Goal: Information Seeking & Learning: Learn about a topic

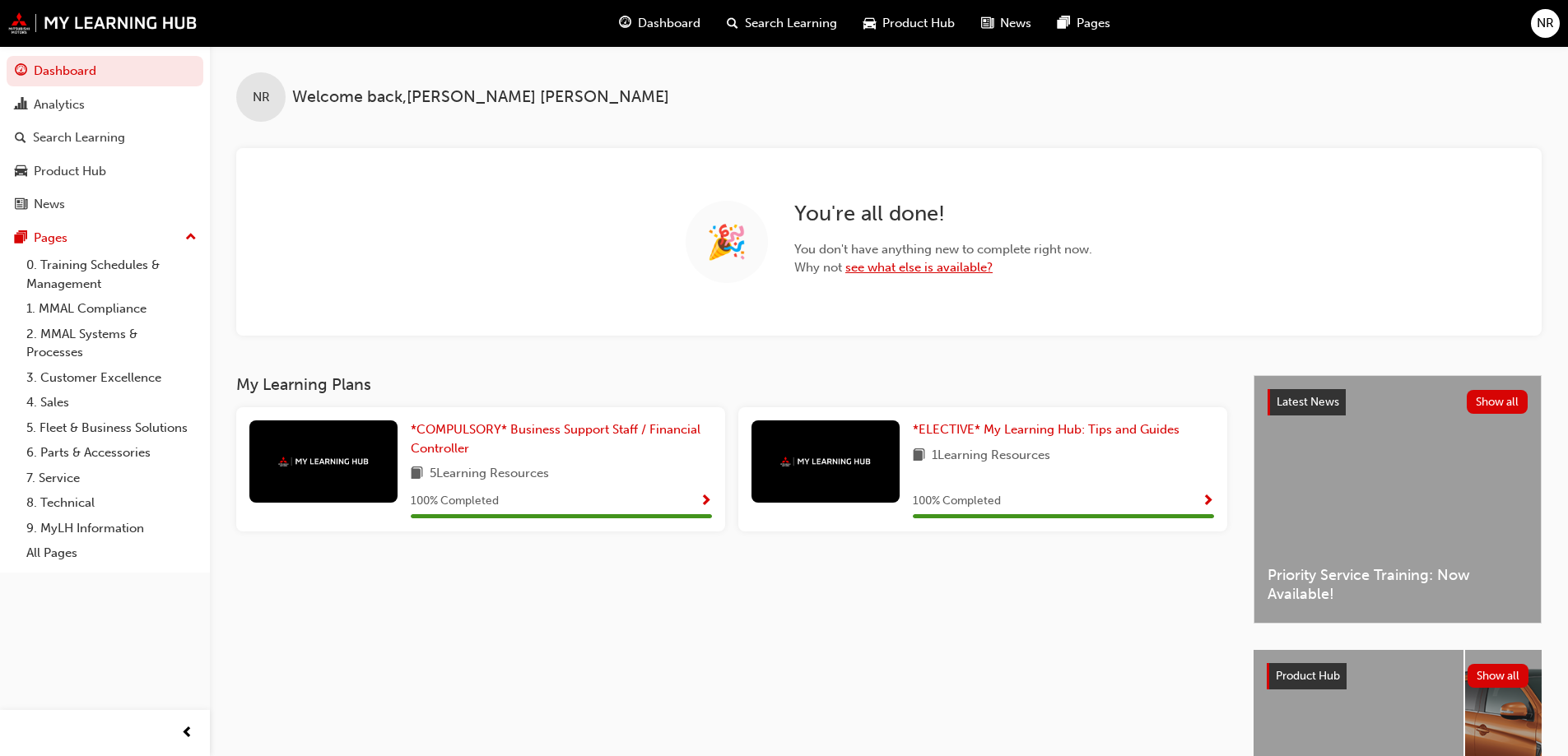
drag, startPoint x: 958, startPoint y: 267, endPoint x: 972, endPoint y: 264, distance: 14.3
click at [957, 267] on link "see what else is available?" at bounding box center [919, 268] width 148 height 15
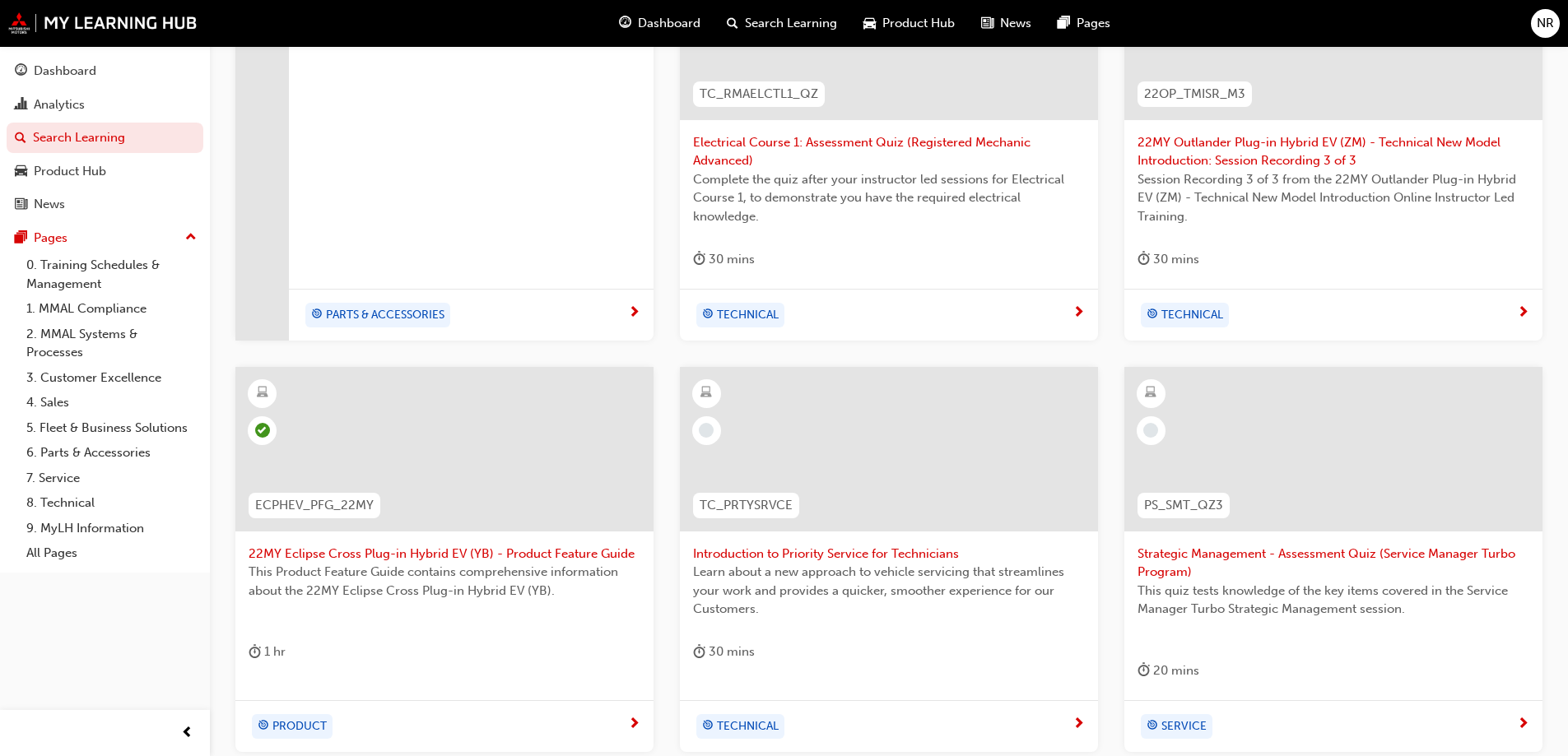
scroll to position [494, 0]
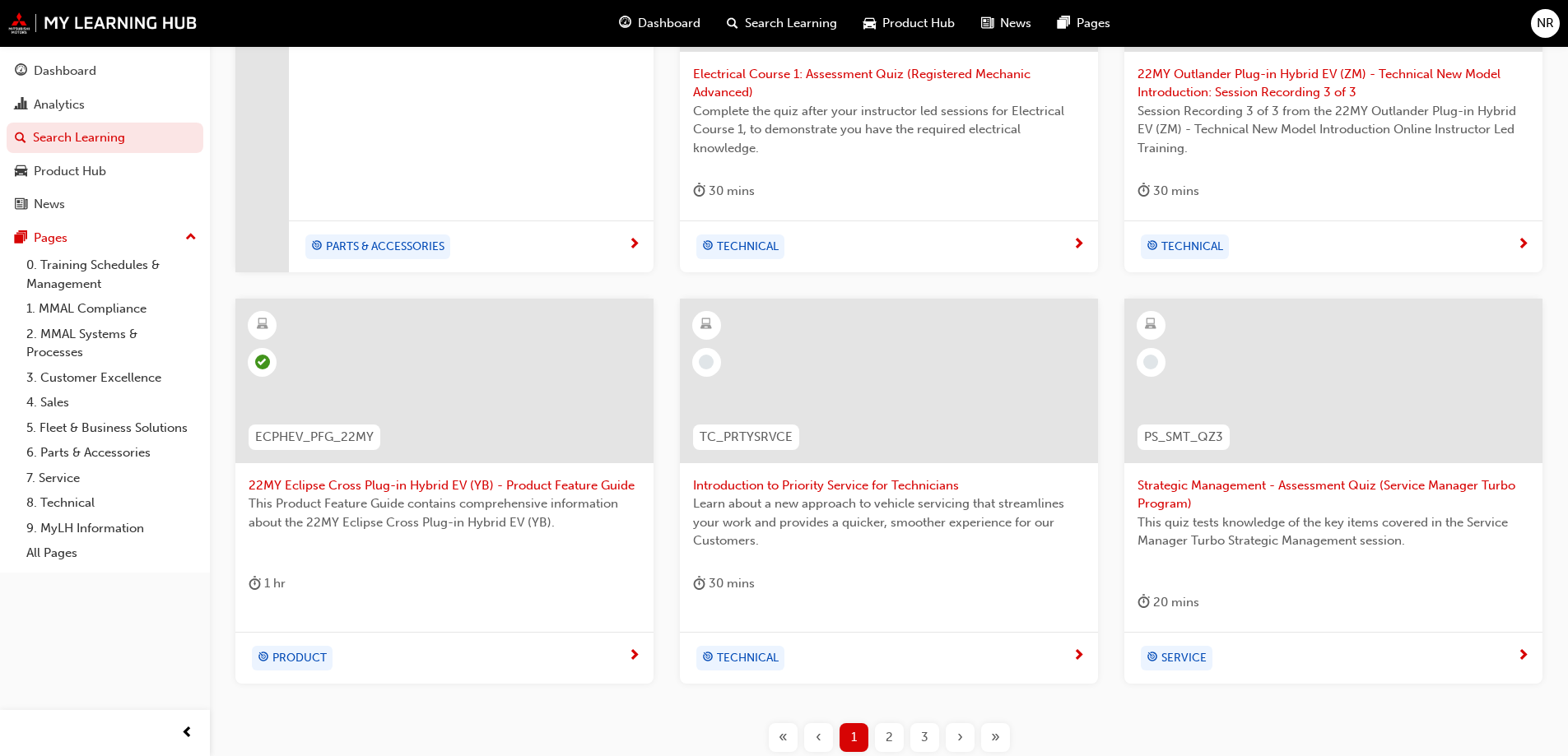
click at [865, 388] on div at bounding box center [888, 380] width 418 height 165
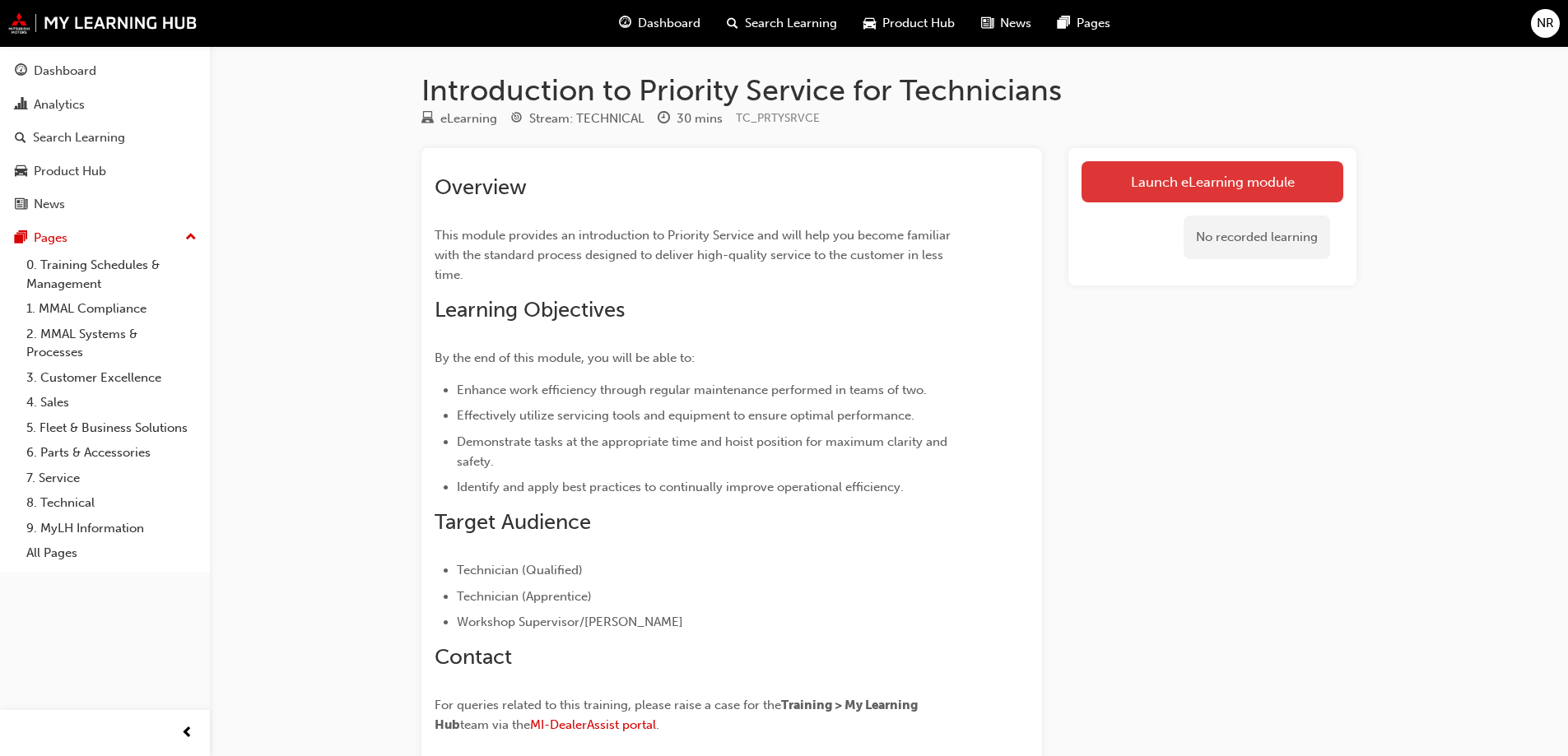
click at [1212, 191] on link "Launch eLearning module" at bounding box center [1212, 181] width 262 height 41
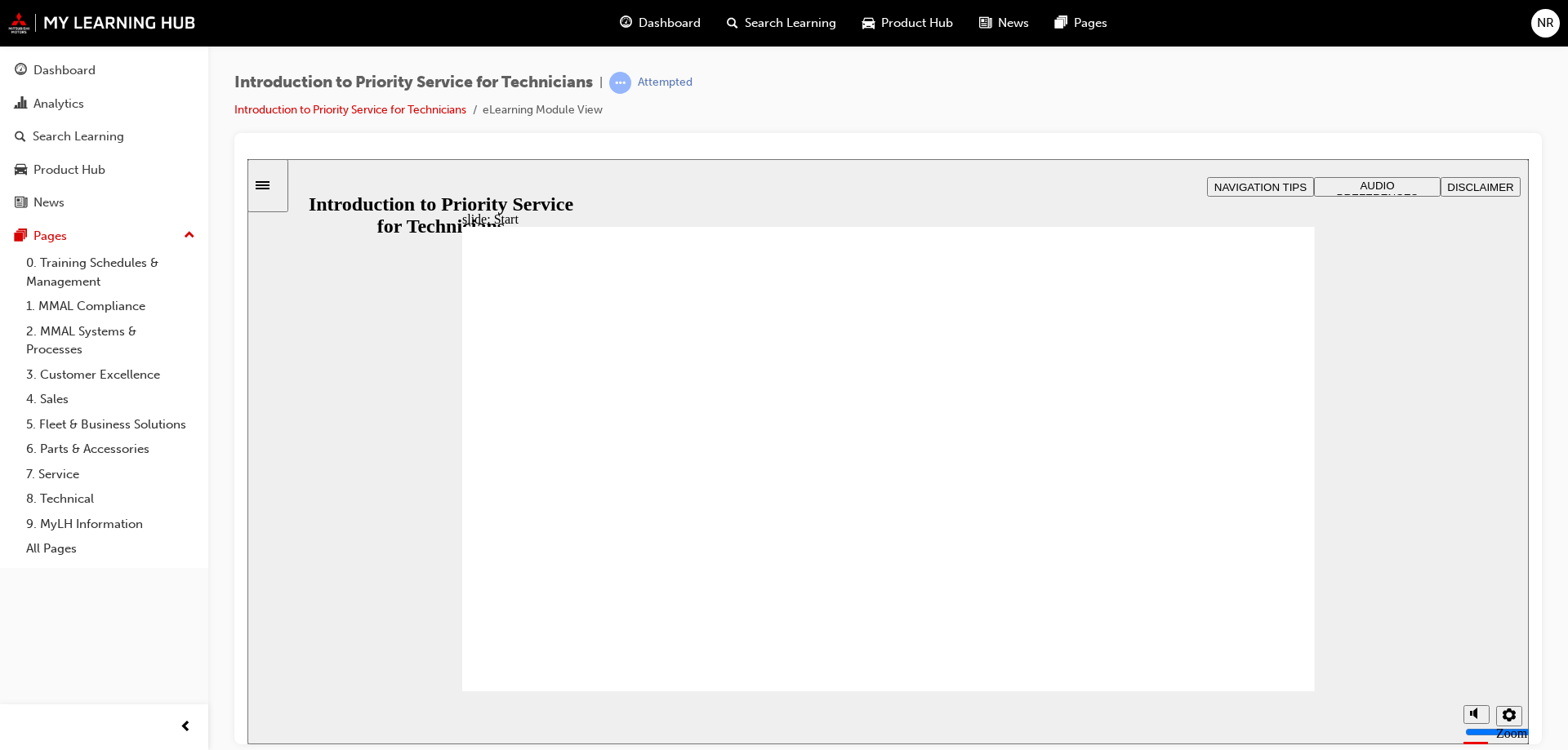
drag, startPoint x: 984, startPoint y: 558, endPoint x: 1129, endPoint y: 602, distance: 151.5
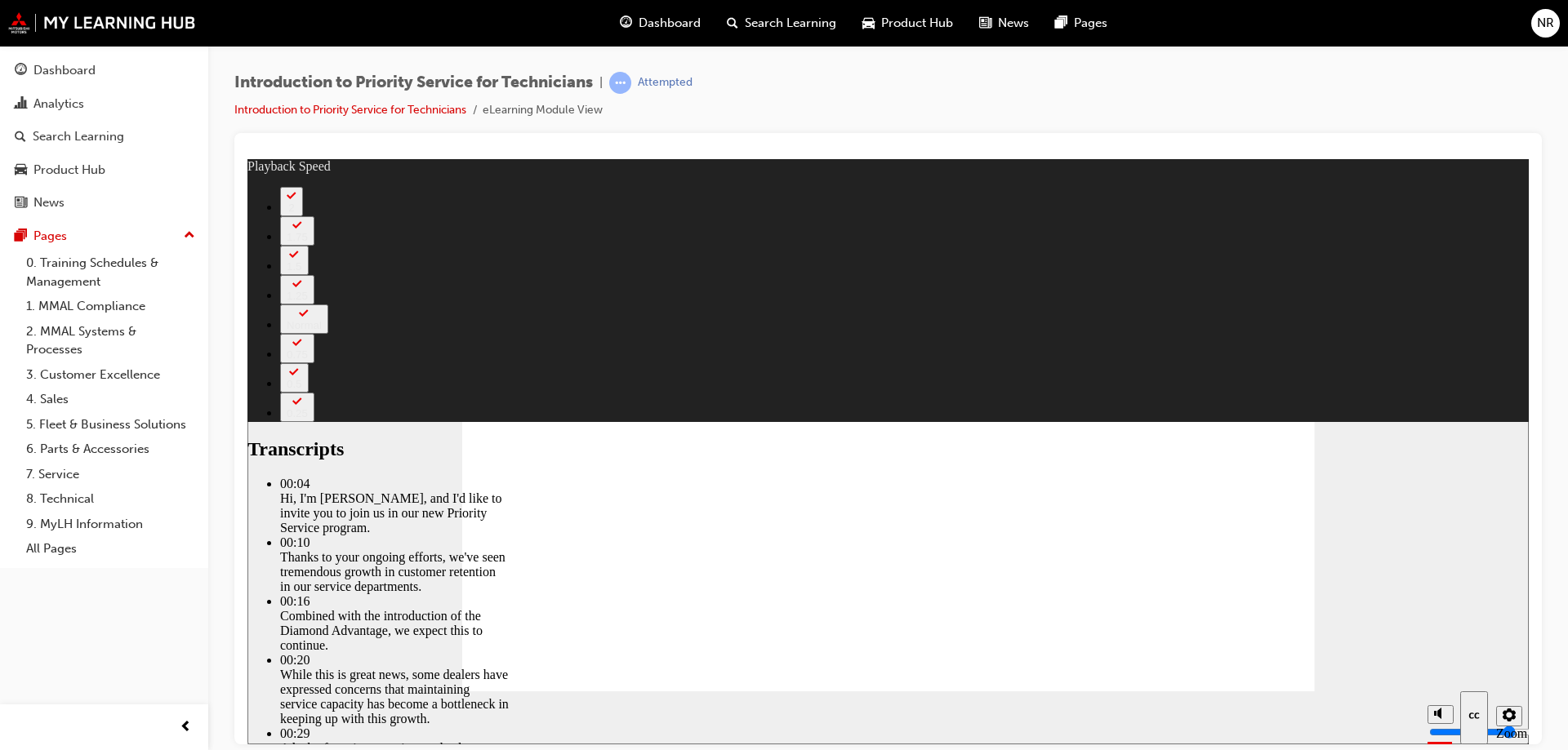
type input "18"
type input "127"
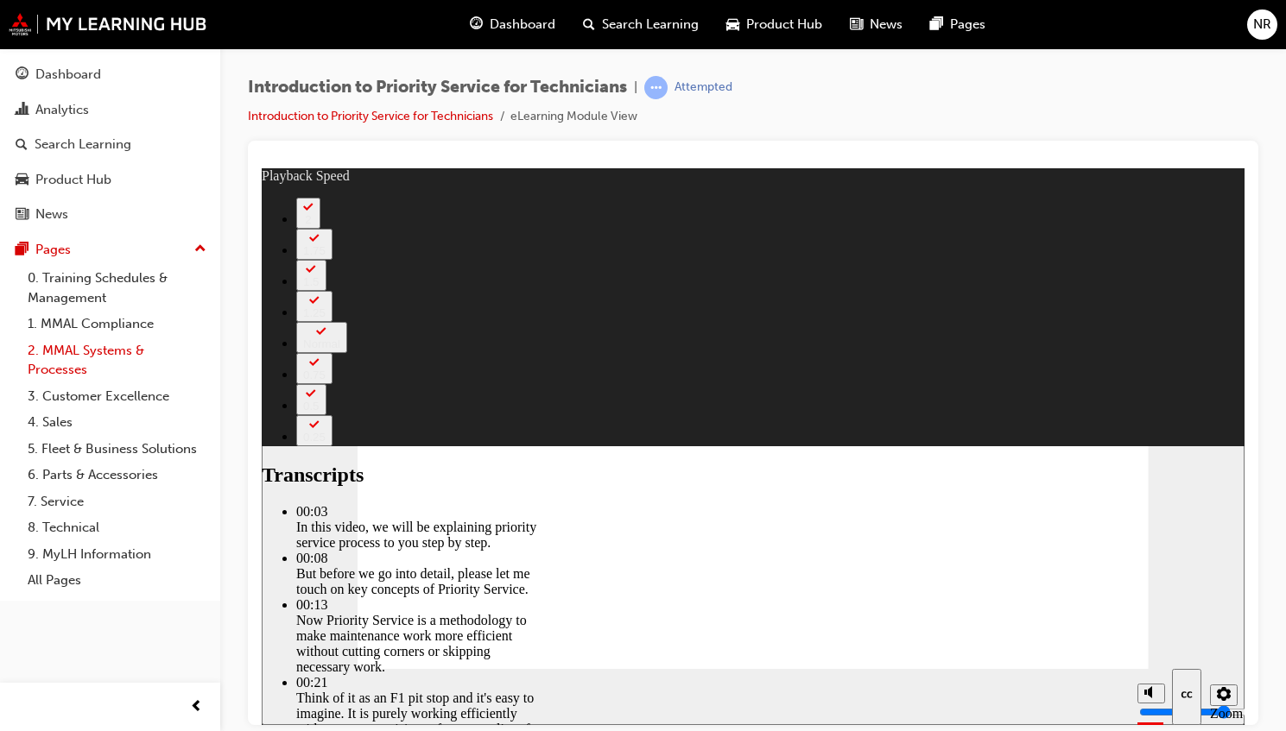
type input "118"
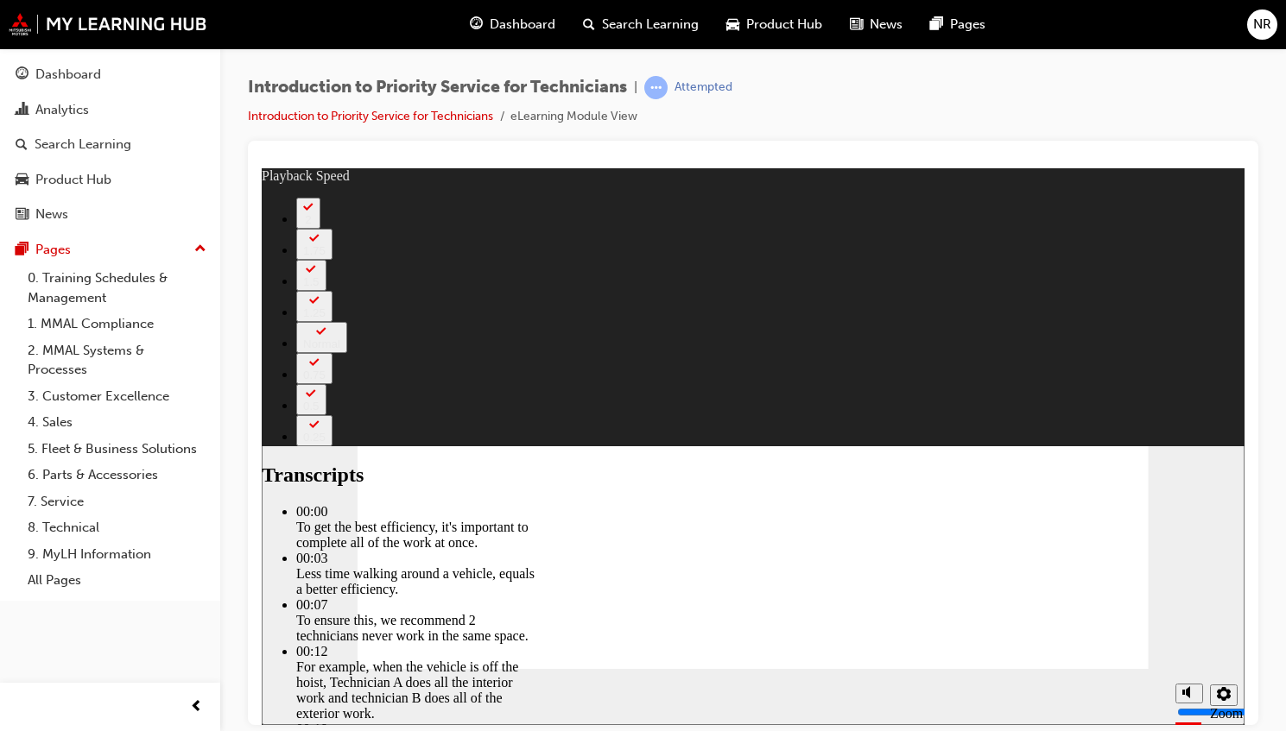
type input "219"
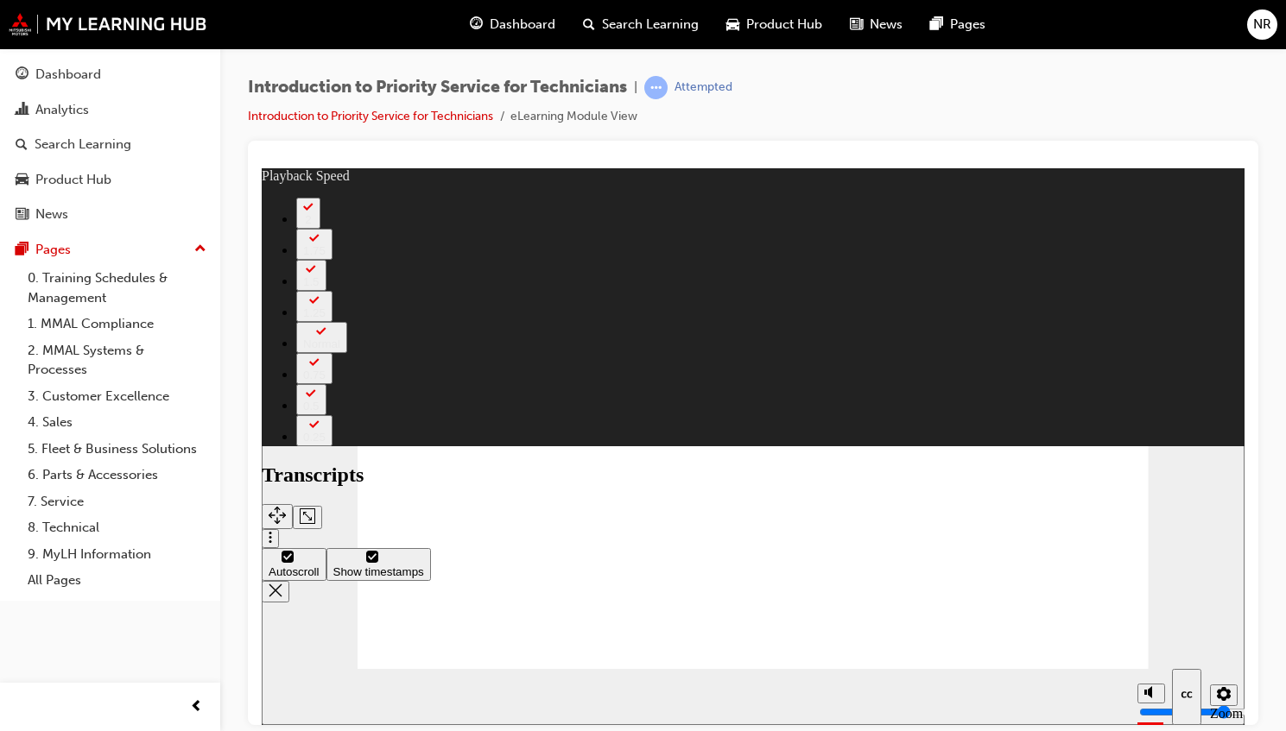
type input "67"
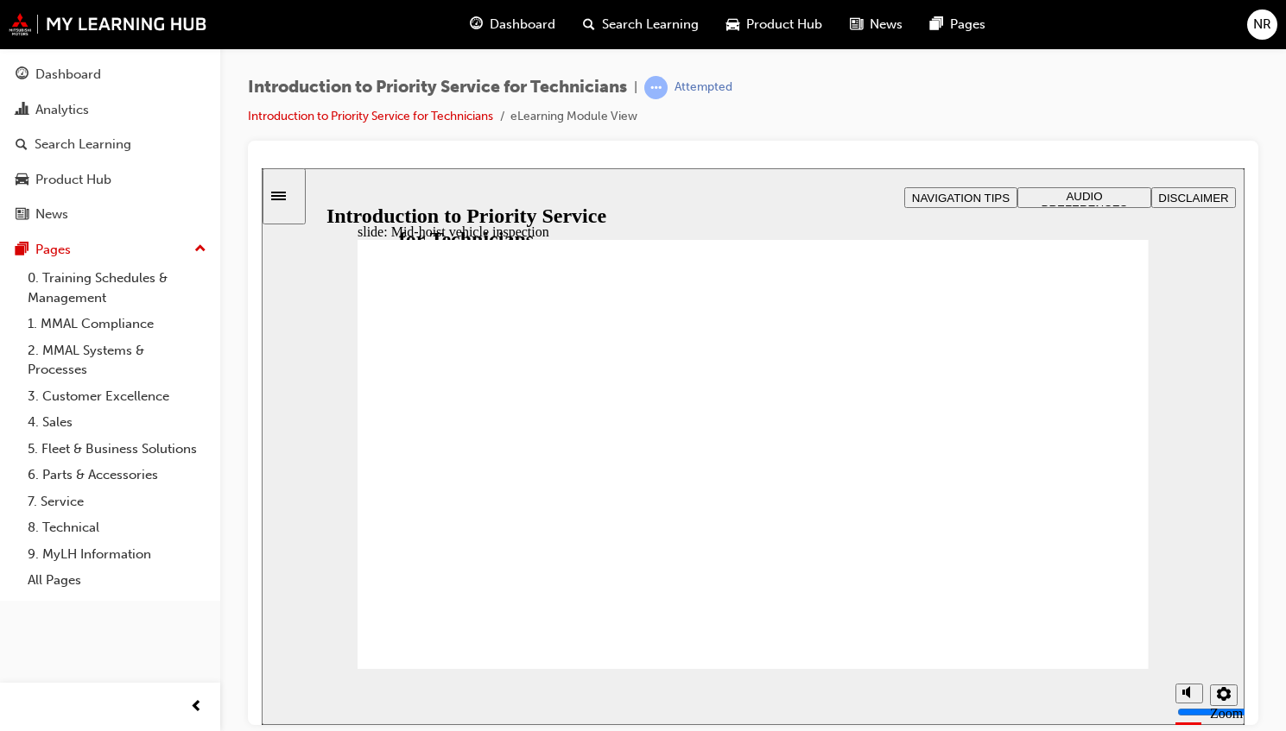
drag, startPoint x: 475, startPoint y: 482, endPoint x: 1153, endPoint y: 539, distance: 681.0
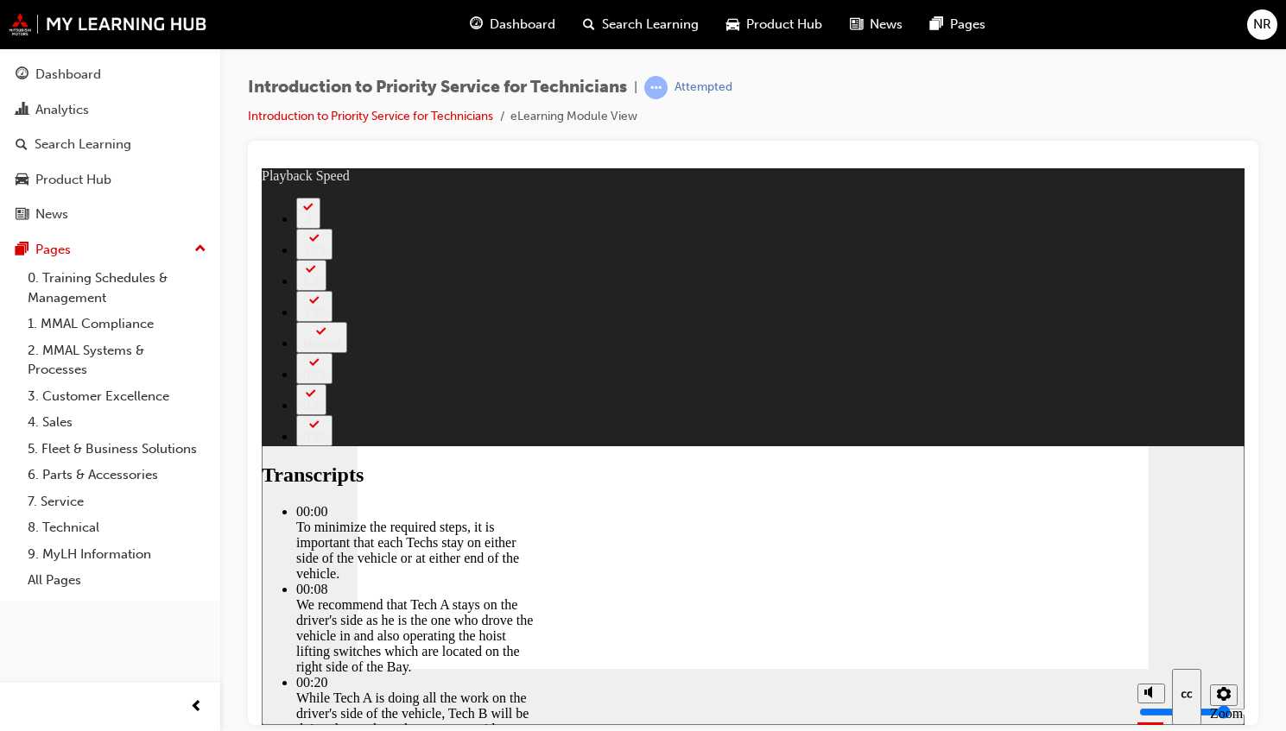
type input "2"
type input "308"
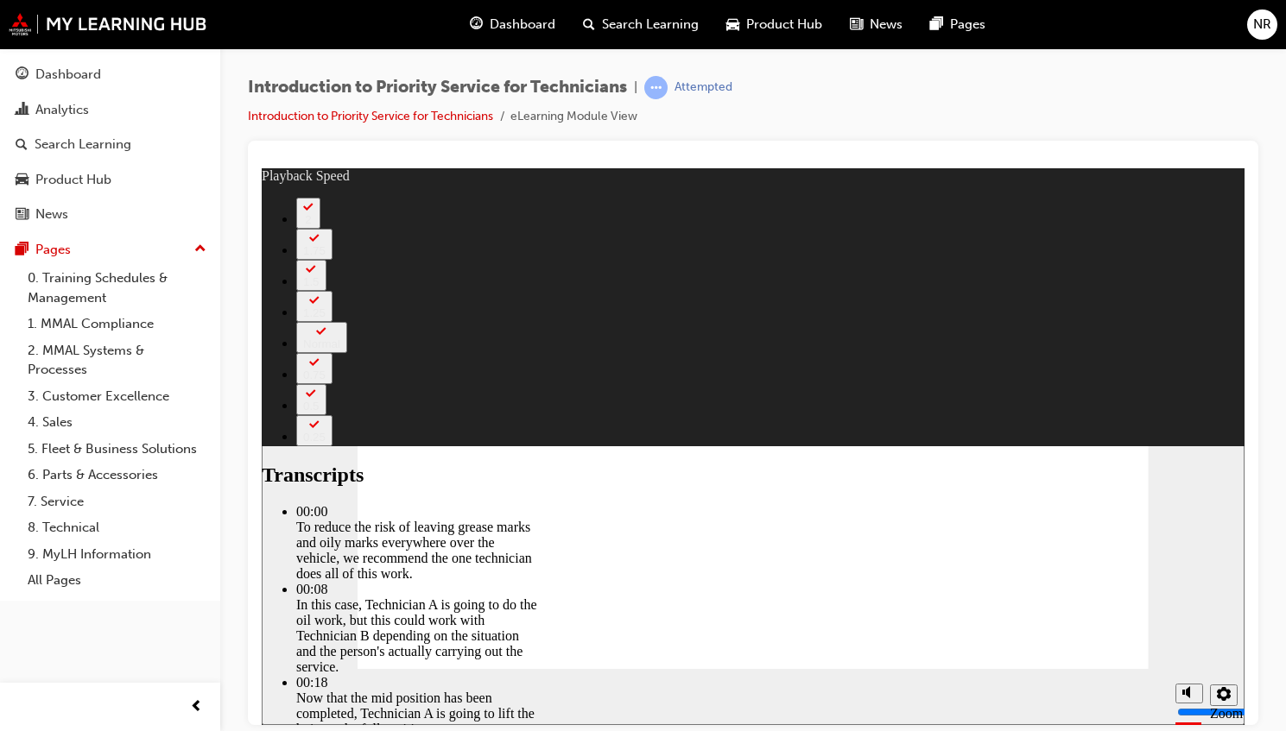
type input "511"
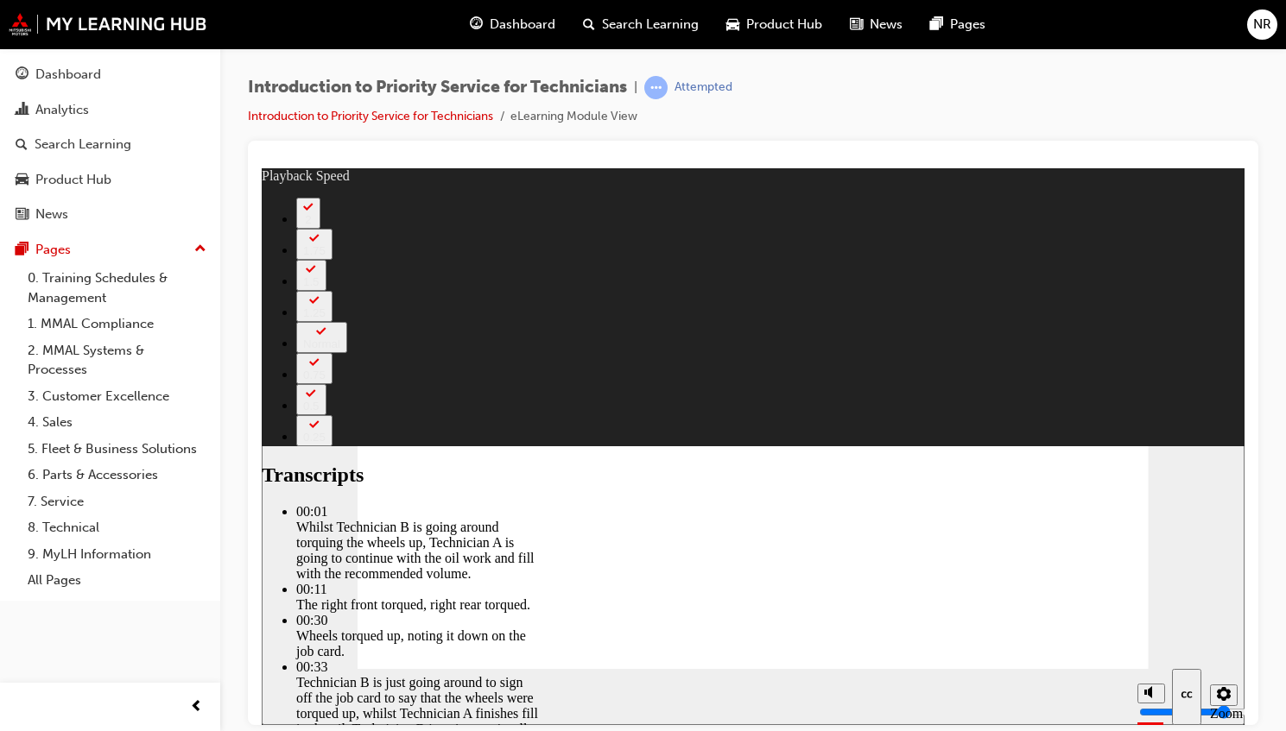
type input "406"
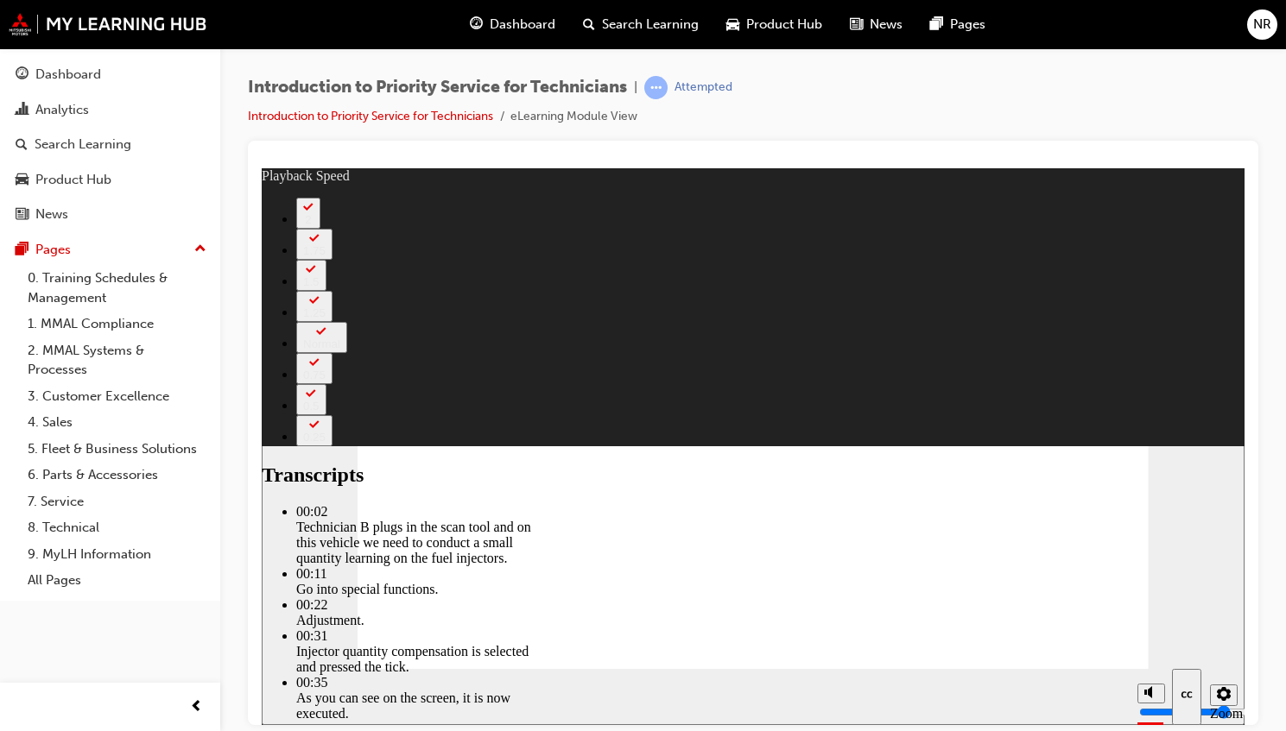
type input "44"
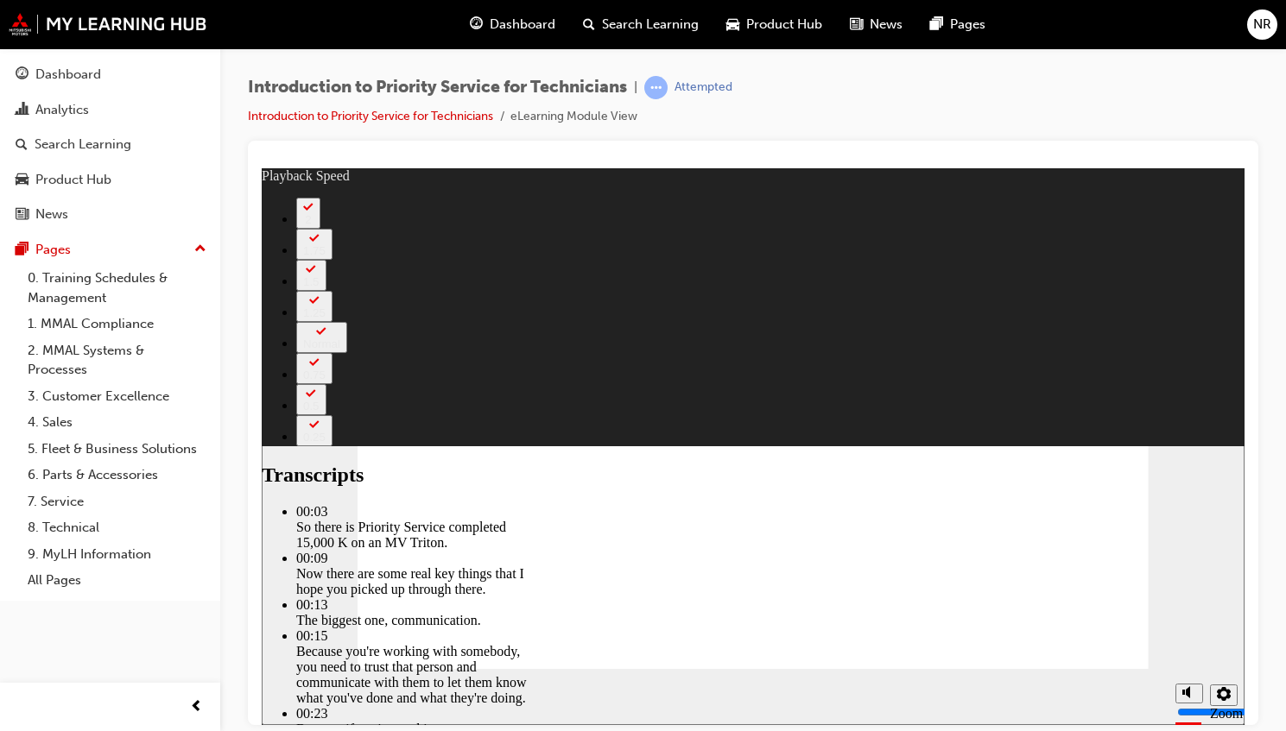
type input "125"
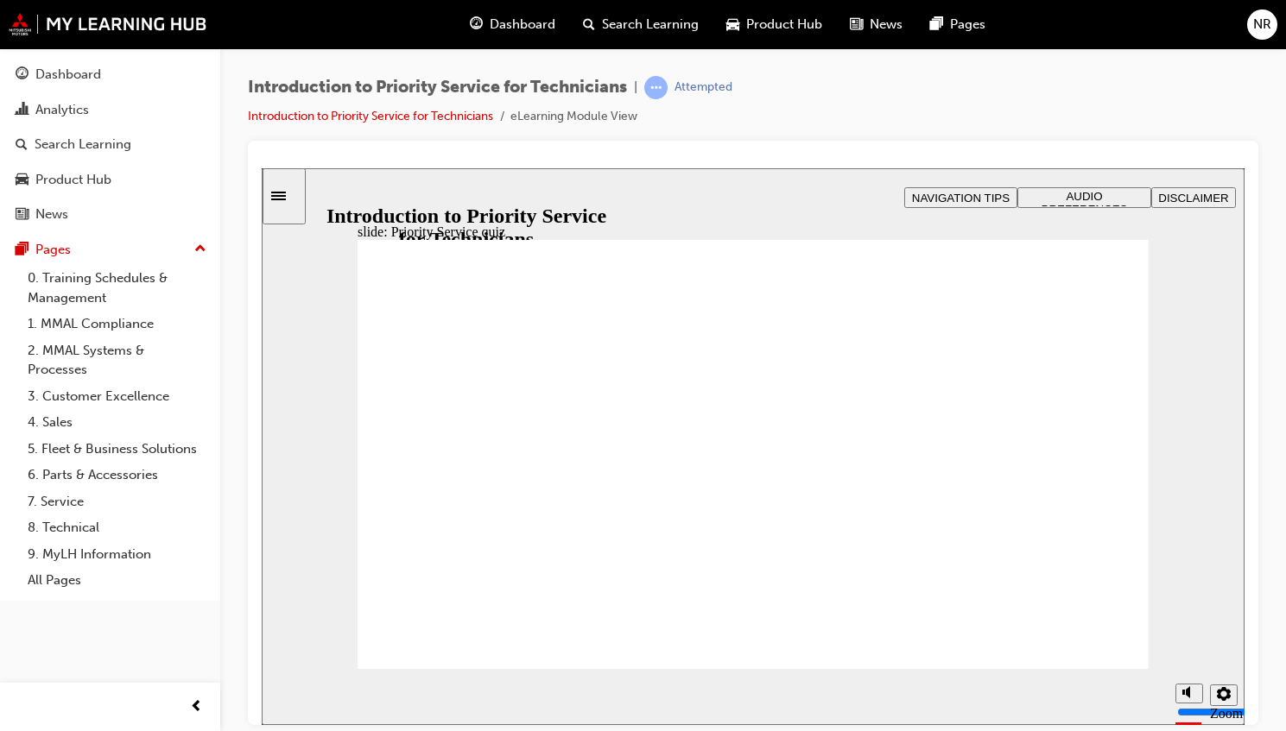
radio input "true"
drag, startPoint x: 1096, startPoint y: 648, endPoint x: 748, endPoint y: 537, distance: 365.1
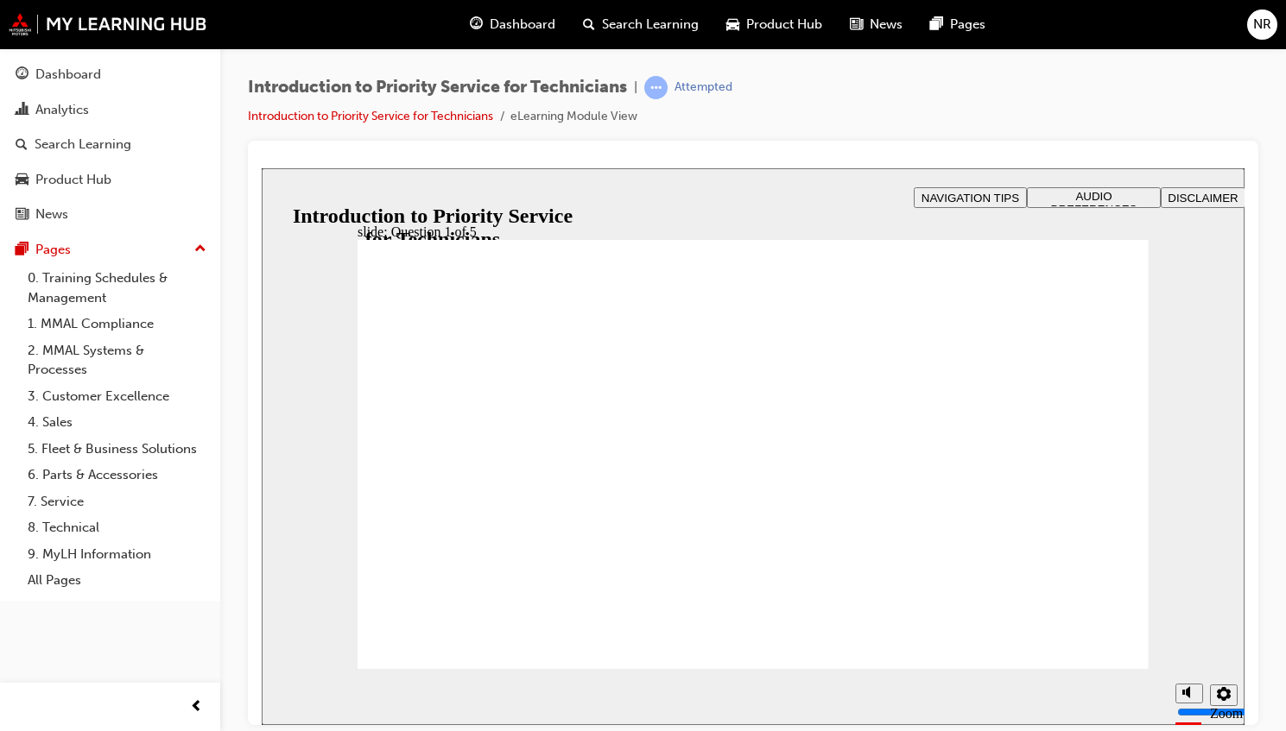
radio input "true"
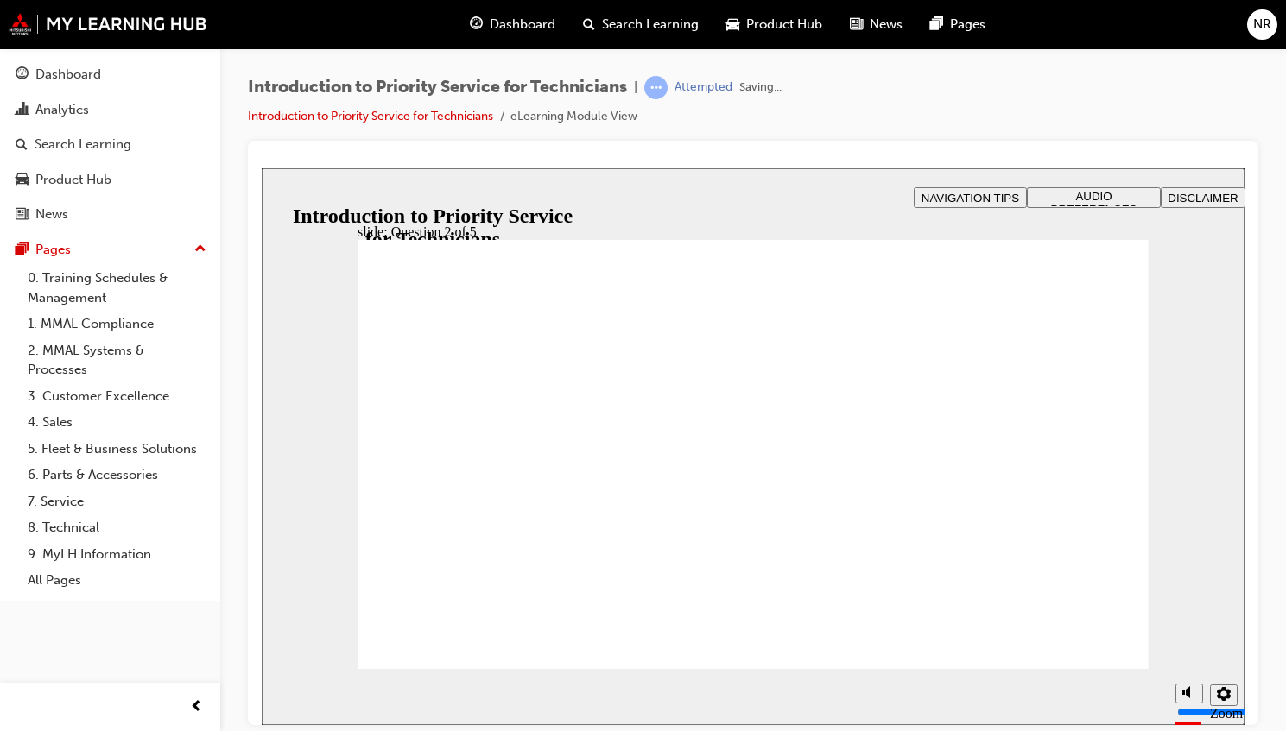
checkbox input "true"
checkbox input "false"
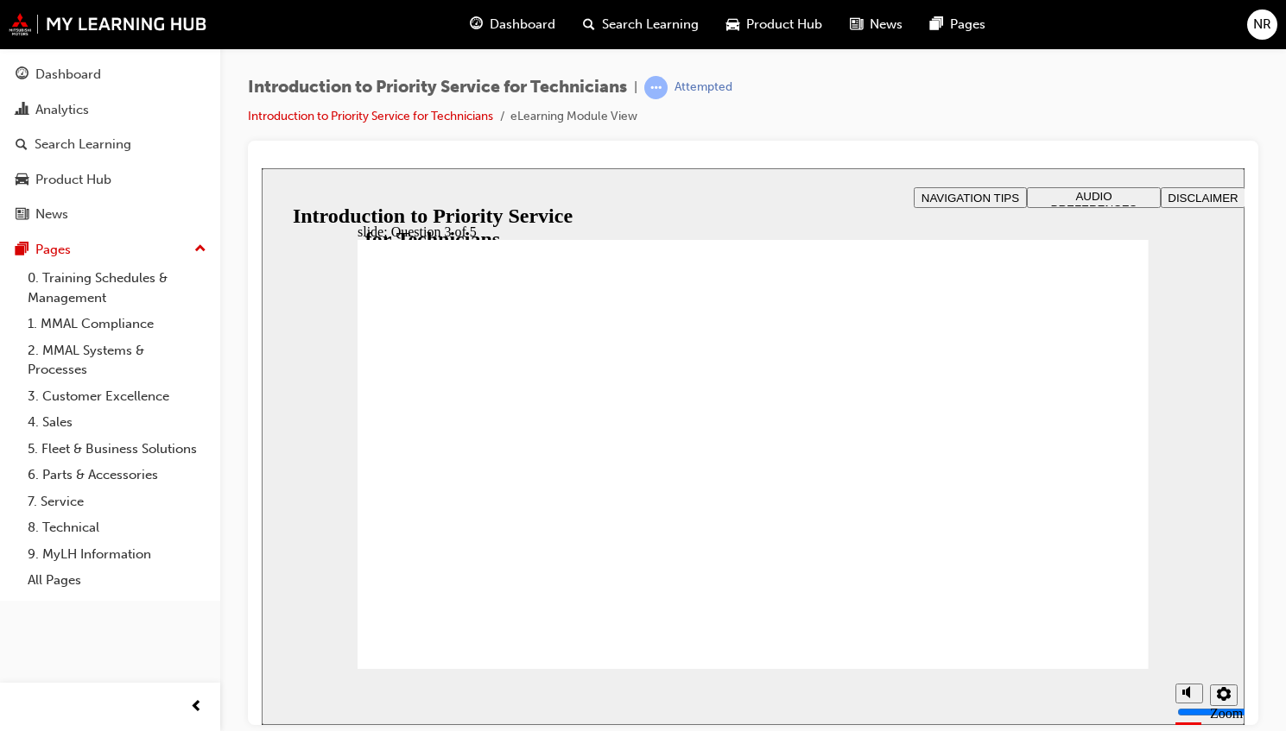
checkbox input "true"
drag, startPoint x: 619, startPoint y: 552, endPoint x: 460, endPoint y: 470, distance: 178.8
drag, startPoint x: 946, startPoint y: 529, endPoint x: 654, endPoint y: 454, distance: 301.3
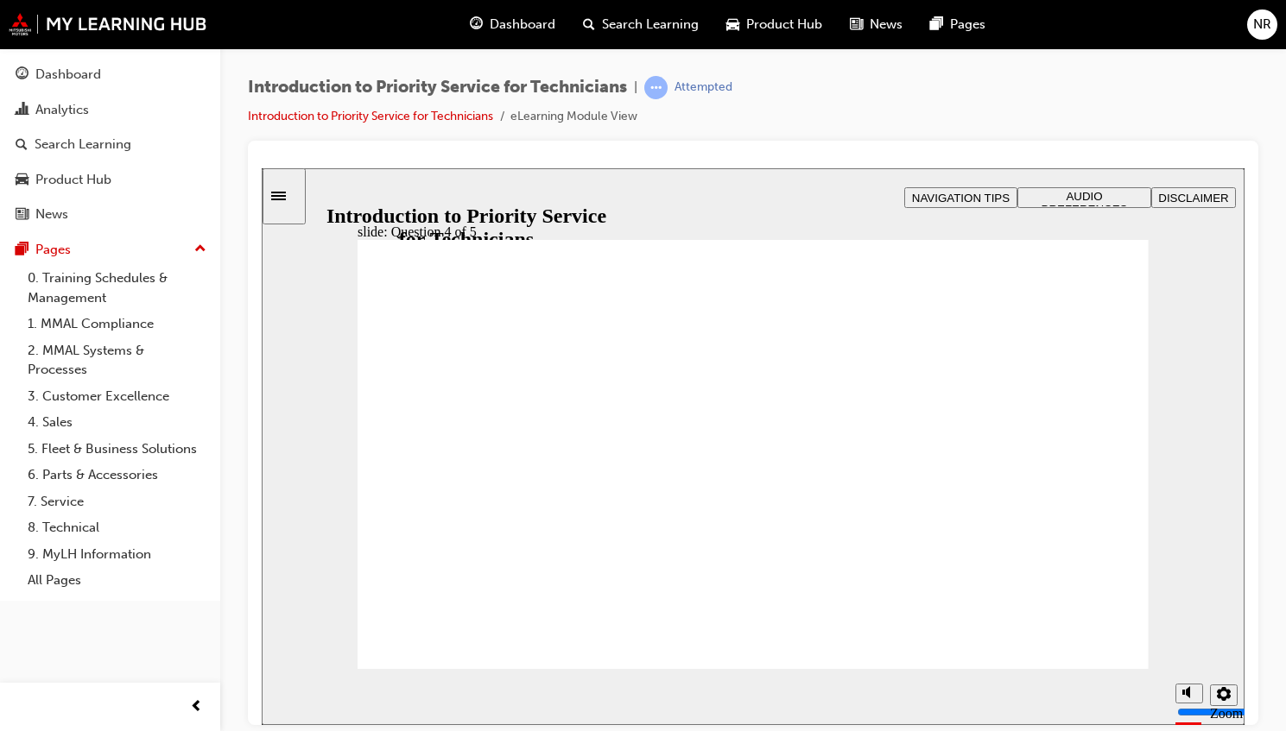
drag, startPoint x: 730, startPoint y: 527, endPoint x: 711, endPoint y: 419, distance: 109.7
drag, startPoint x: 418, startPoint y: 553, endPoint x: 889, endPoint y: 449, distance: 482.6
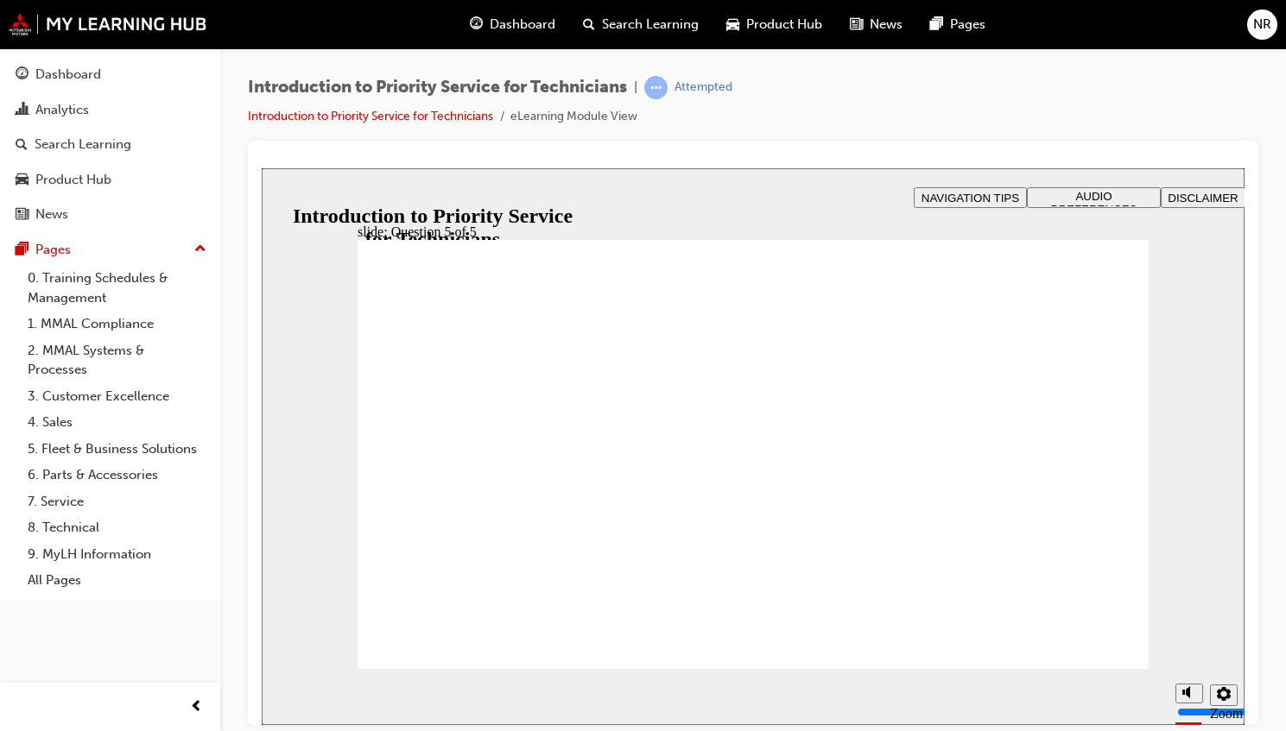
checkbox input "true"
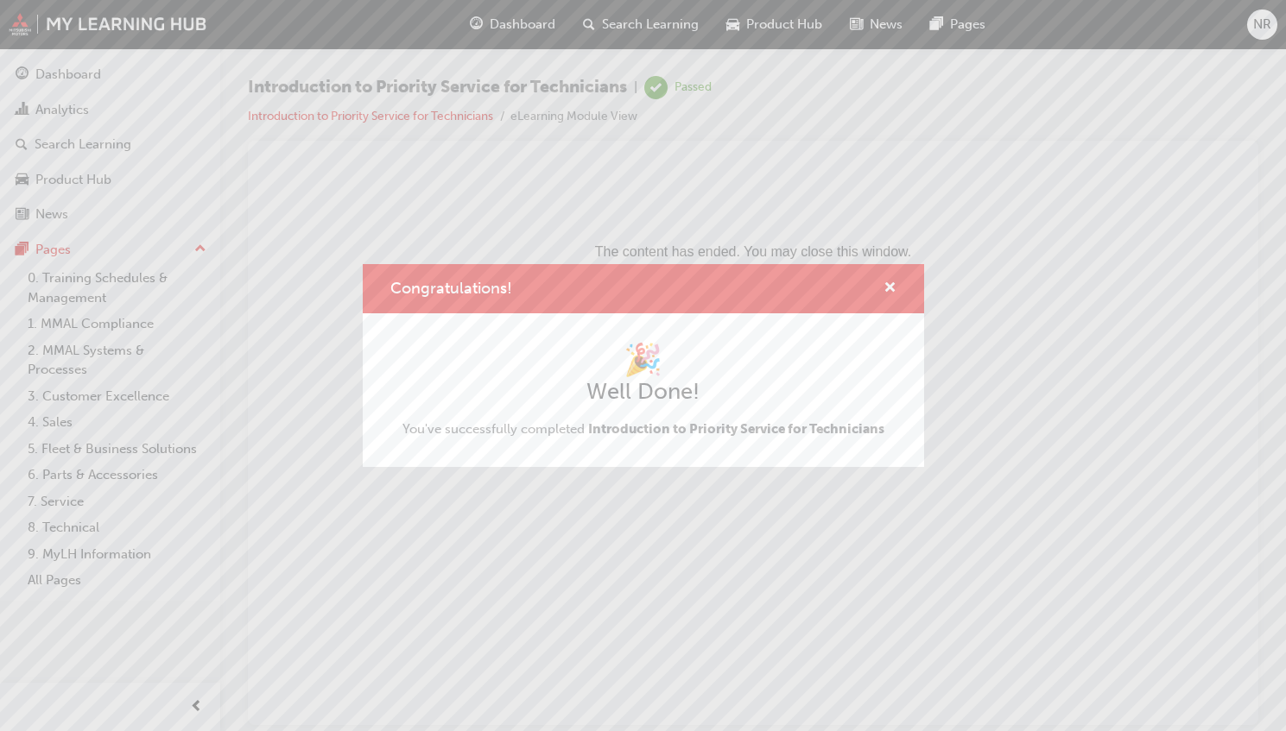
click at [93, 181] on div "Congratulations! 🎉 Well Done! You've successfully completed Introduction to Pri…" at bounding box center [643, 365] width 1286 height 731
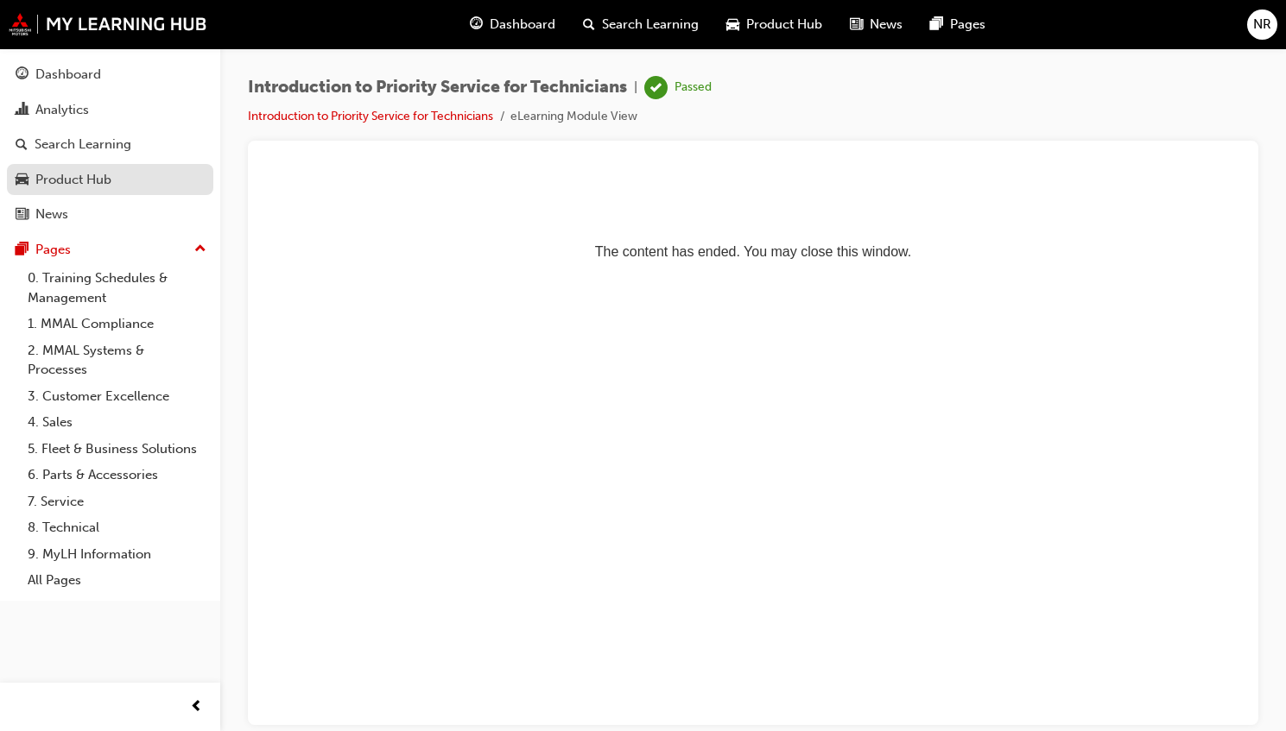
click at [77, 174] on div "Product Hub" at bounding box center [73, 180] width 76 height 20
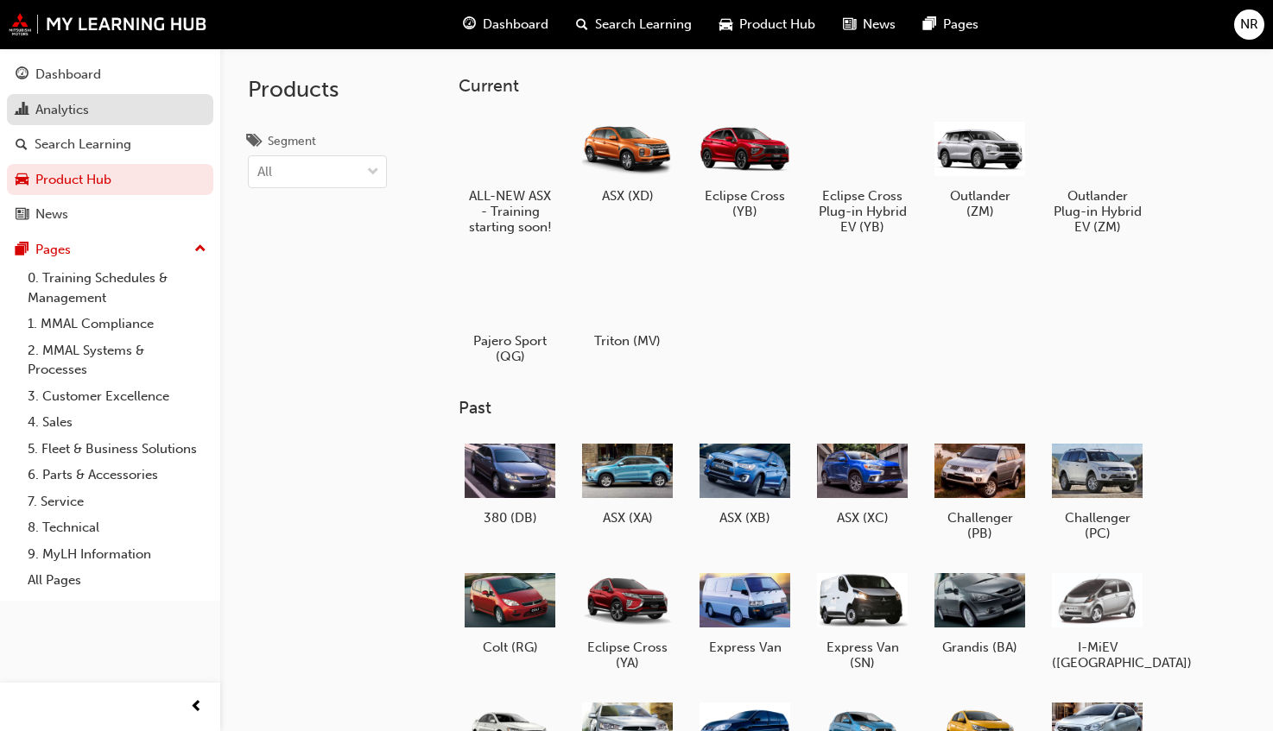
click at [63, 109] on div "Analytics" at bounding box center [62, 110] width 54 height 20
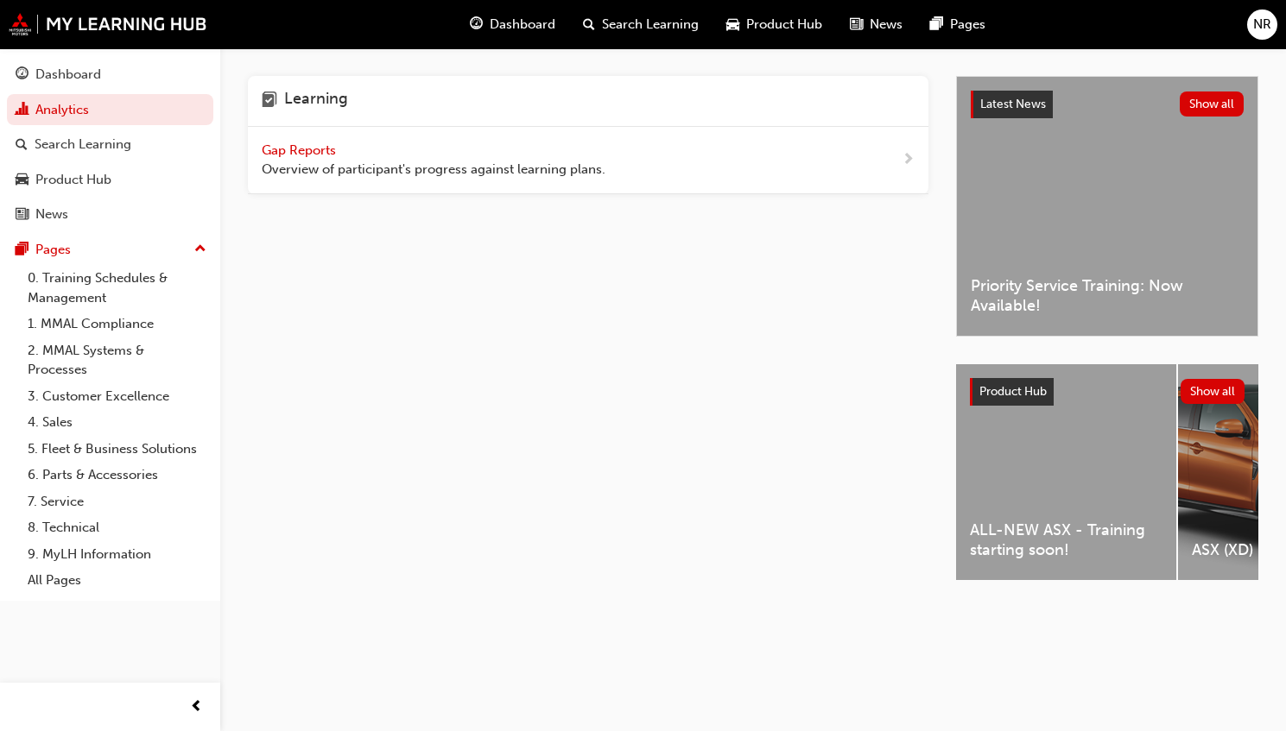
click at [321, 163] on span "Overview of participant's progress against learning plans." at bounding box center [434, 170] width 344 height 20
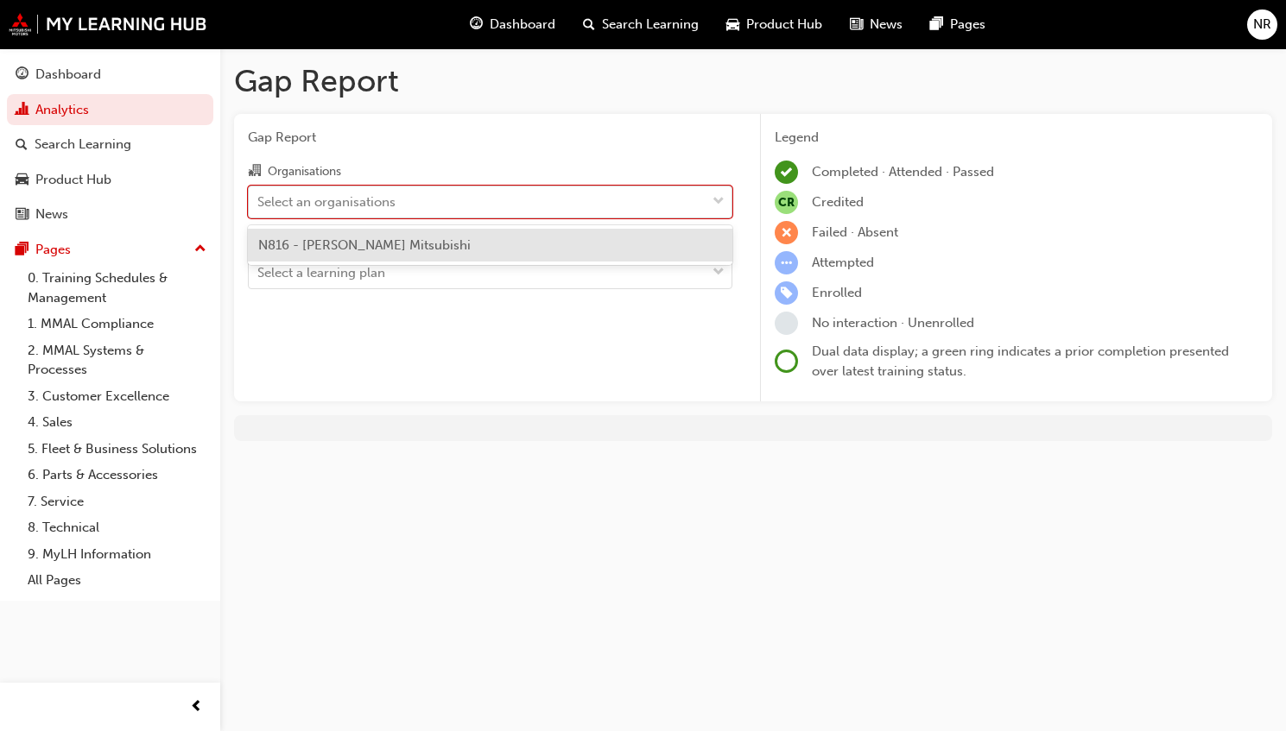
click at [412, 208] on div "Select an organisations" at bounding box center [477, 201] width 457 height 30
click at [259, 208] on input "Organisations option N816 - [PERSON_NAME] Mitsubishi focused, 1 of 1. 1 result …" at bounding box center [258, 200] width 2 height 15
click at [395, 235] on div "N816 - [PERSON_NAME] Mitsubishi" at bounding box center [490, 246] width 484 height 34
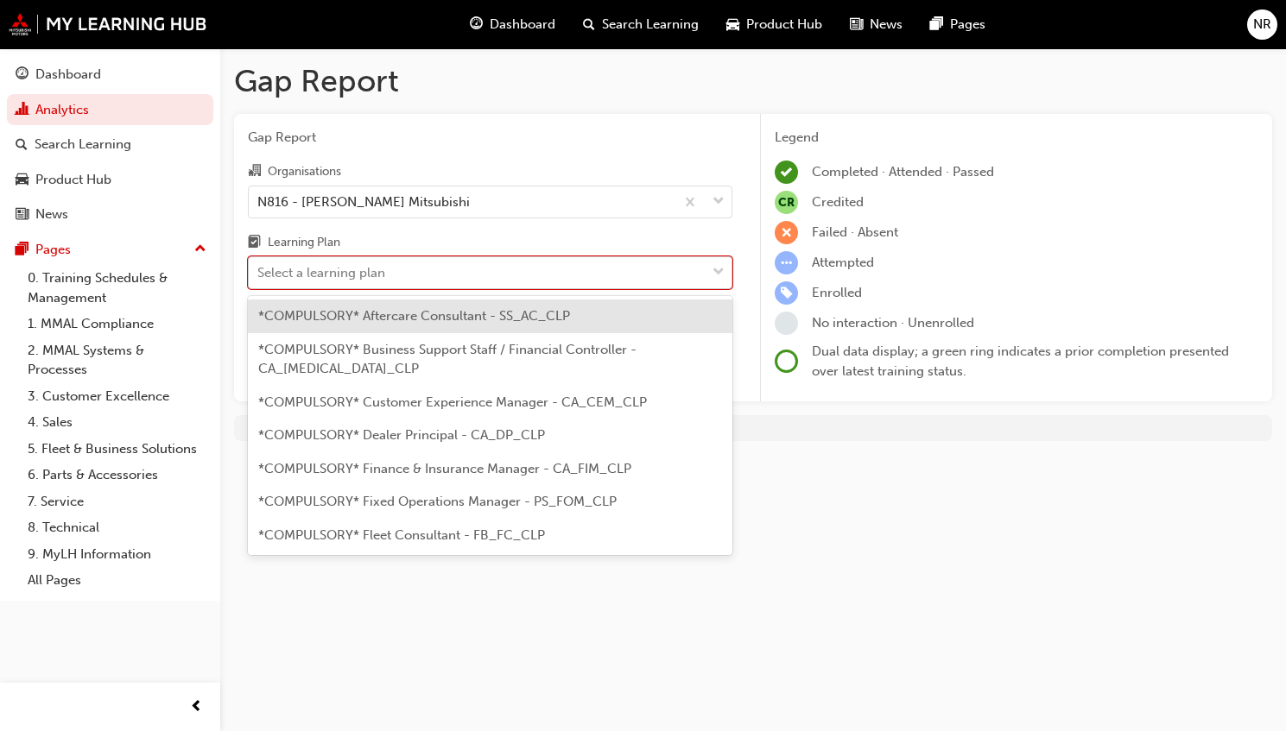
click at [388, 283] on div "Select a learning plan" at bounding box center [477, 273] width 457 height 30
click at [259, 280] on input "Learning Plan option *COMPULSORY* Aftercare Consultant - SS_AC_CLP focused, 1 o…" at bounding box center [258, 272] width 2 height 15
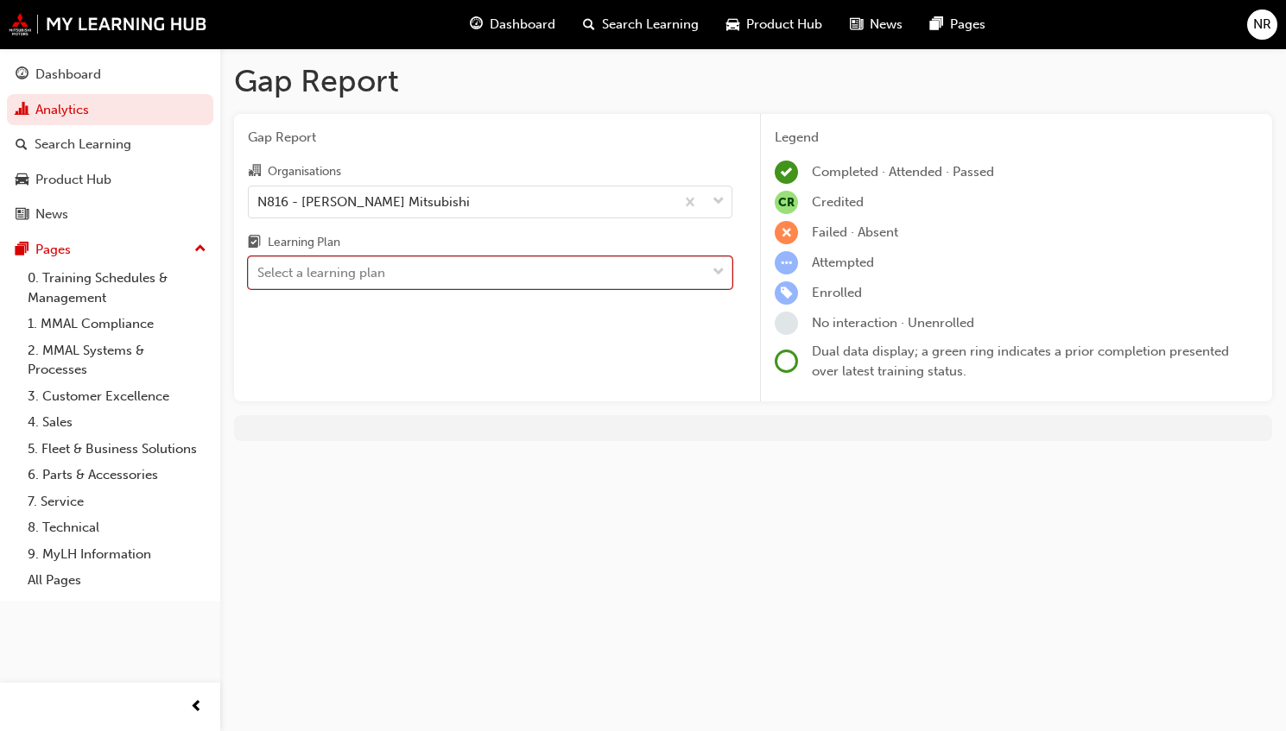
click at [427, 265] on div "Select a learning plan" at bounding box center [477, 273] width 457 height 30
click at [259, 265] on input "Learning Plan 0 results available. Select is focused ,type to refine list, pres…" at bounding box center [258, 272] width 2 height 15
click at [424, 270] on div "Select a learning plan" at bounding box center [477, 273] width 457 height 30
click at [259, 270] on input "Learning Plan 0 results available. Select is focused ,type to refine list, pres…" at bounding box center [258, 272] width 2 height 15
click at [424, 270] on div "Select a learning plan" at bounding box center [477, 273] width 457 height 30
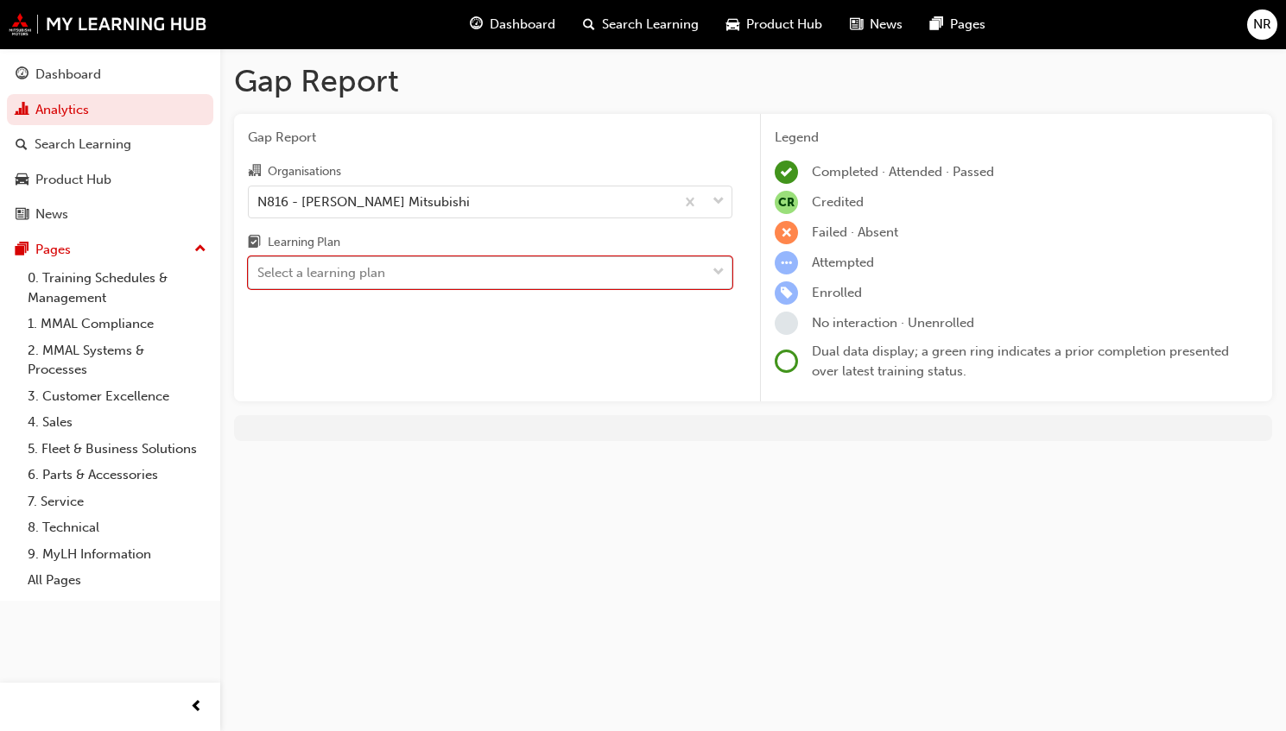
click at [259, 270] on input "Learning Plan 0 results available. Select is focused ,type to refine list, pres…" at bounding box center [258, 272] width 2 height 15
click at [786, 323] on span "learningRecordVerb_NONE-icon" at bounding box center [785, 323] width 23 height 23
click at [771, 186] on div "Legend Completed · Attended · Passed CR Credited Failed · Absent Attempted Enro…" at bounding box center [1016, 258] width 512 height 288
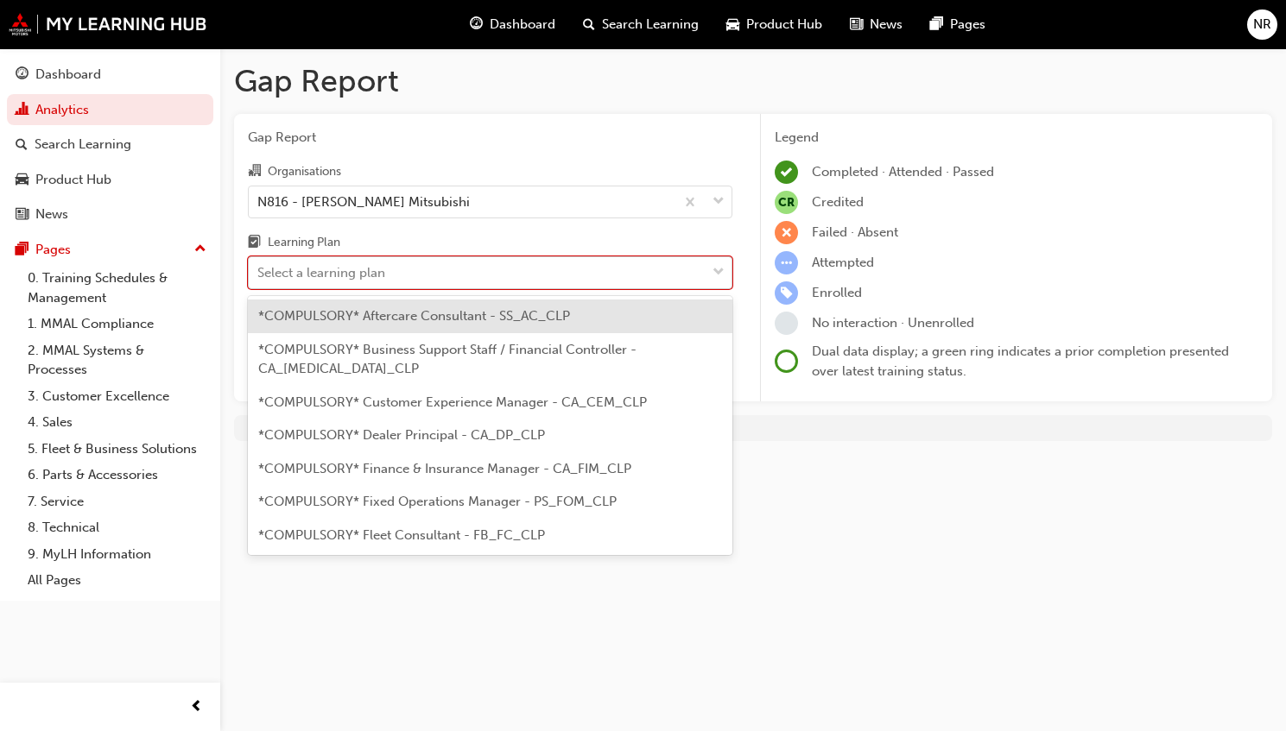
click at [565, 262] on div "Select a learning plan" at bounding box center [477, 273] width 457 height 30
click at [259, 265] on input "Learning Plan option *COMPULSORY* Aftercare Consultant - SS_AC_CLP focused, 1 o…" at bounding box center [258, 272] width 2 height 15
click at [465, 313] on span "*COMPULSORY* Aftercare Consultant - SS_AC_CLP" at bounding box center [414, 316] width 312 height 16
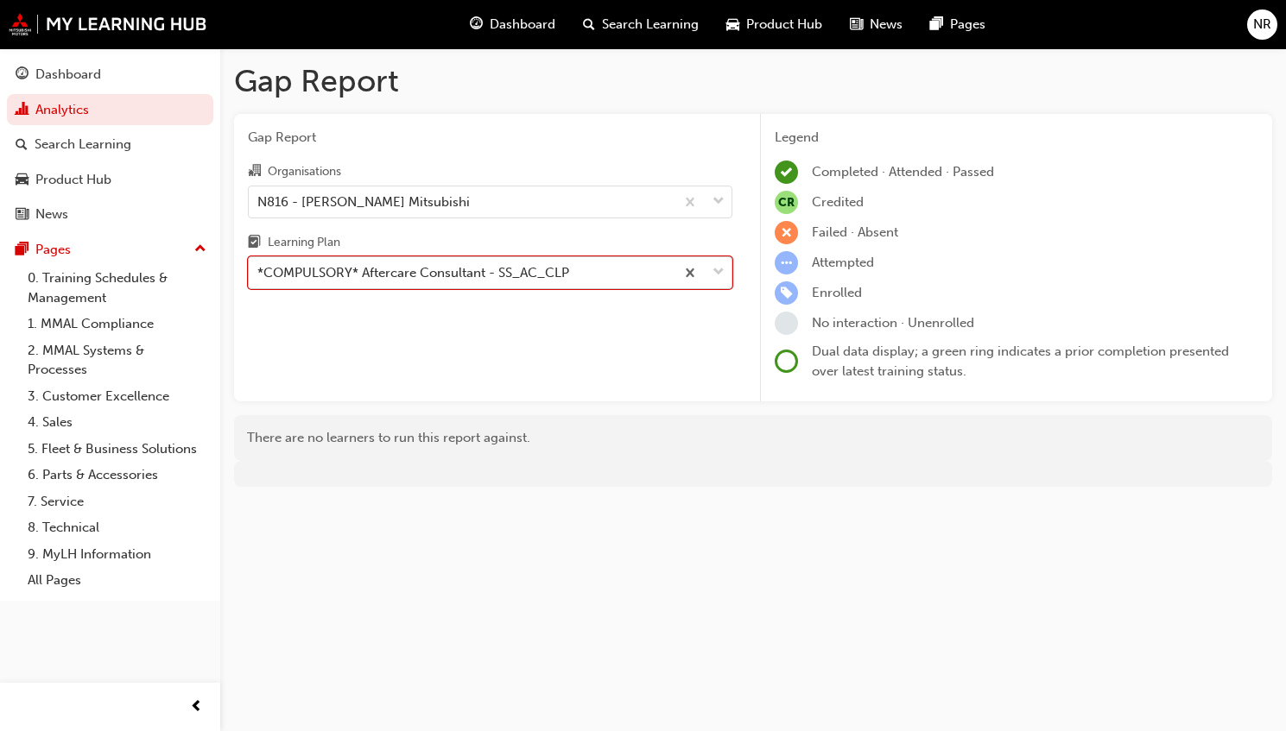
click at [567, 272] on div "*COMPULSORY* Aftercare Consultant - SS_AC_CLP" at bounding box center [413, 273] width 312 height 20
click at [259, 272] on input "Learning Plan option *COMPULSORY* Aftercare Consultant - SS_AC_CLP, selected. 0…" at bounding box center [258, 272] width 2 height 15
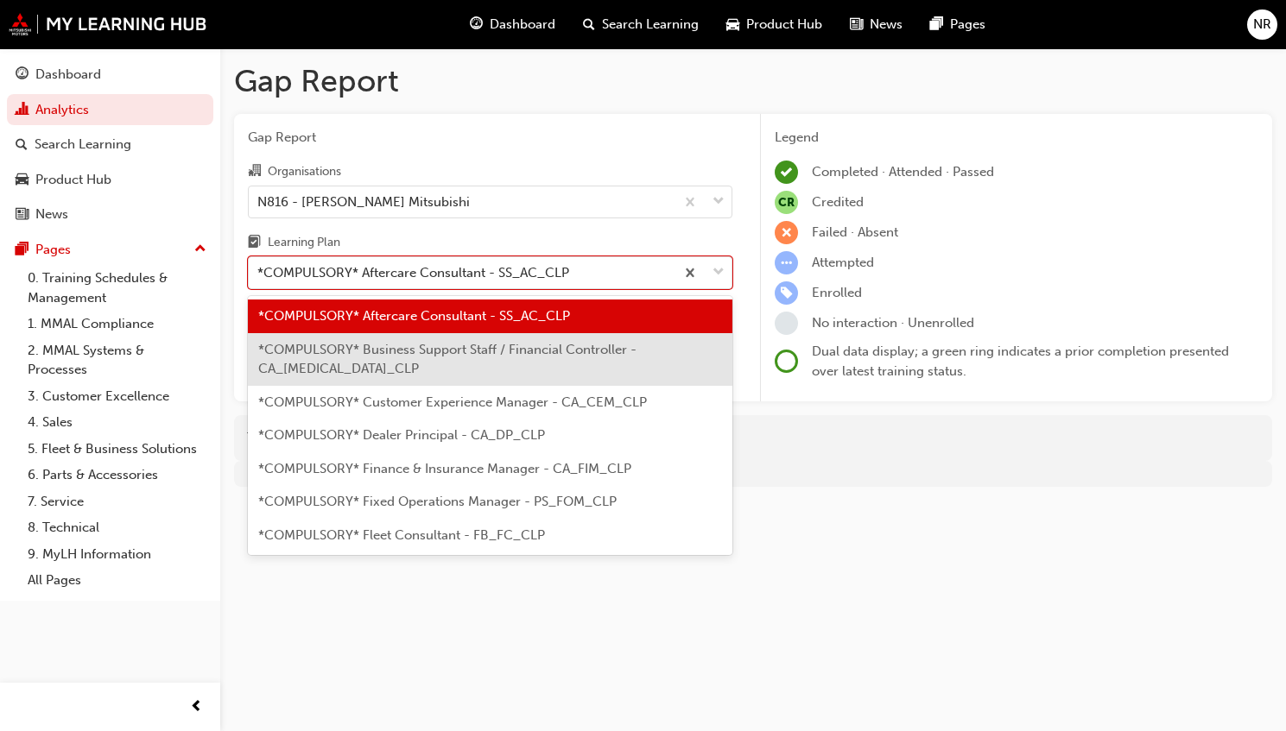
click at [501, 356] on span "*COMPULSORY* Business Support Staff / Financial Controller - CA_[MEDICAL_DATA]_…" at bounding box center [447, 359] width 378 height 35
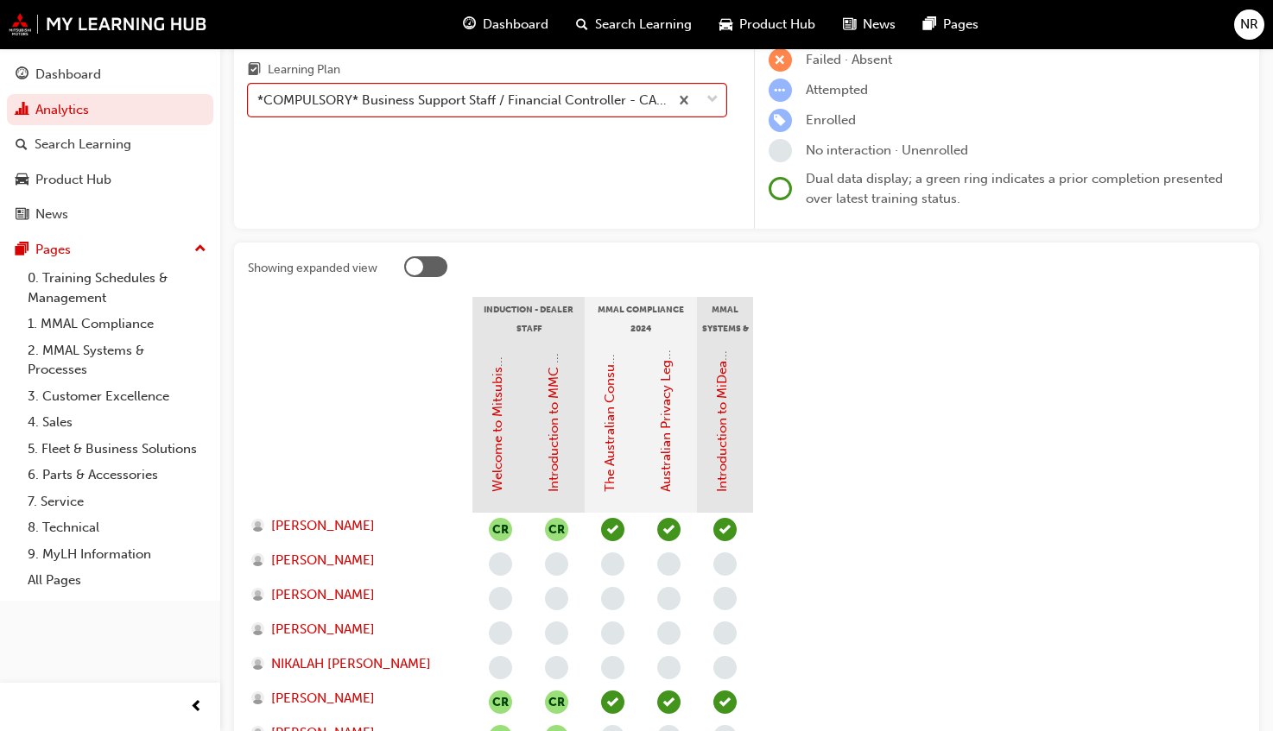
scroll to position [168, 0]
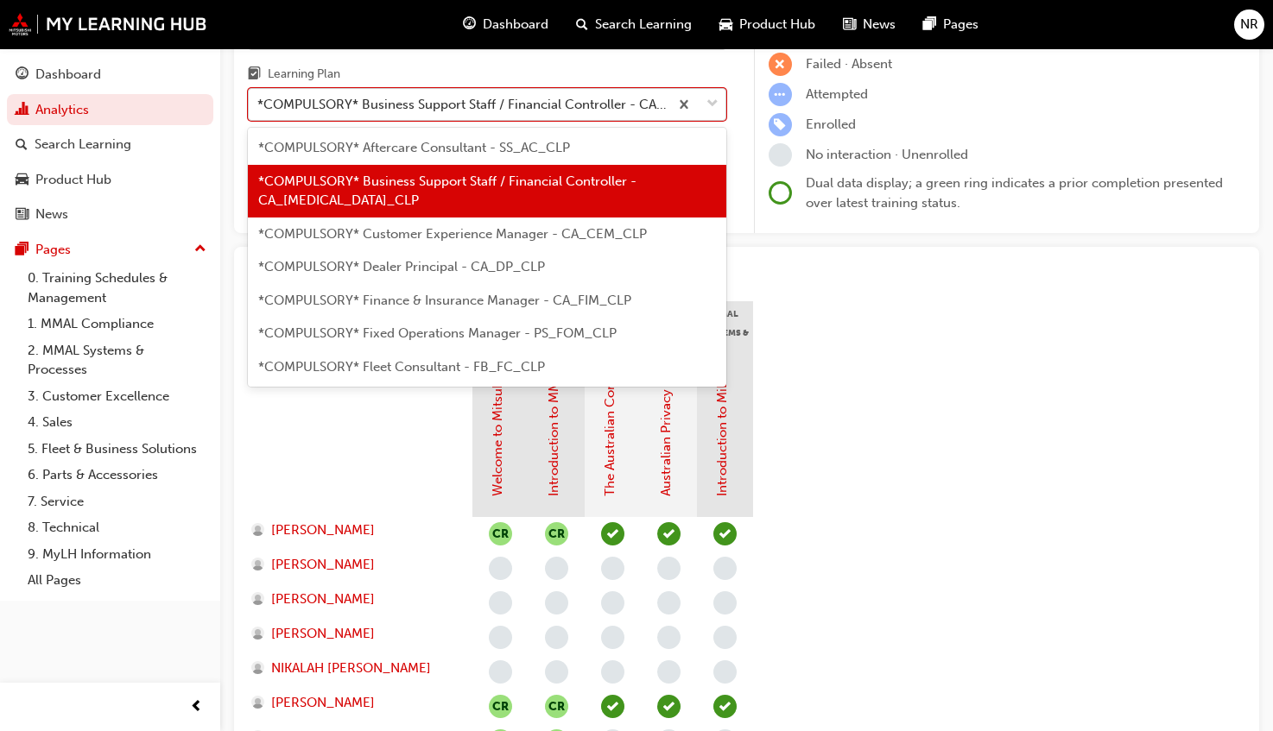
click at [506, 98] on div "*COMPULSORY* Business Support Staff / Financial Controller - CA_[MEDICAL_DATA]_…" at bounding box center [463, 105] width 413 height 20
click at [259, 98] on input "Learning Plan option *COMPULSORY* Business Support Staff / Financial Controller…" at bounding box center [258, 104] width 2 height 15
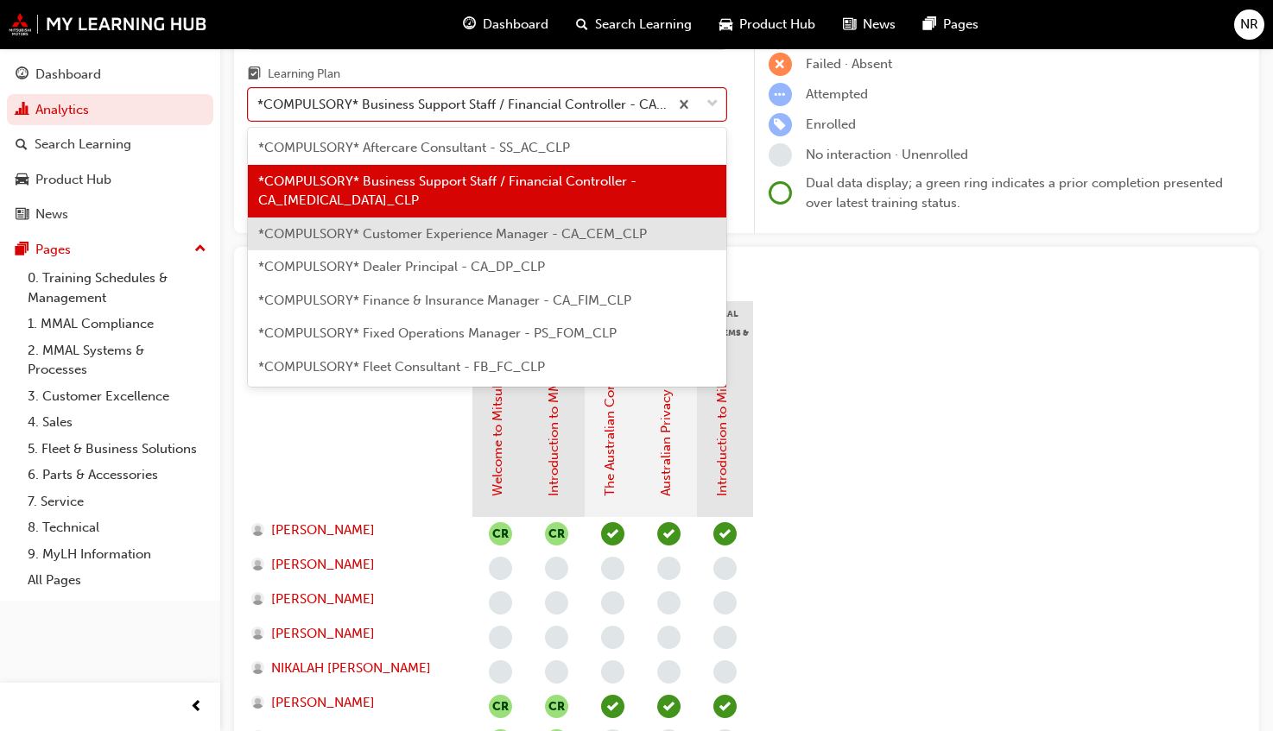
click at [430, 247] on div "*COMPULSORY* Customer Experience Manager - CA_CEM_CLP" at bounding box center [487, 235] width 478 height 34
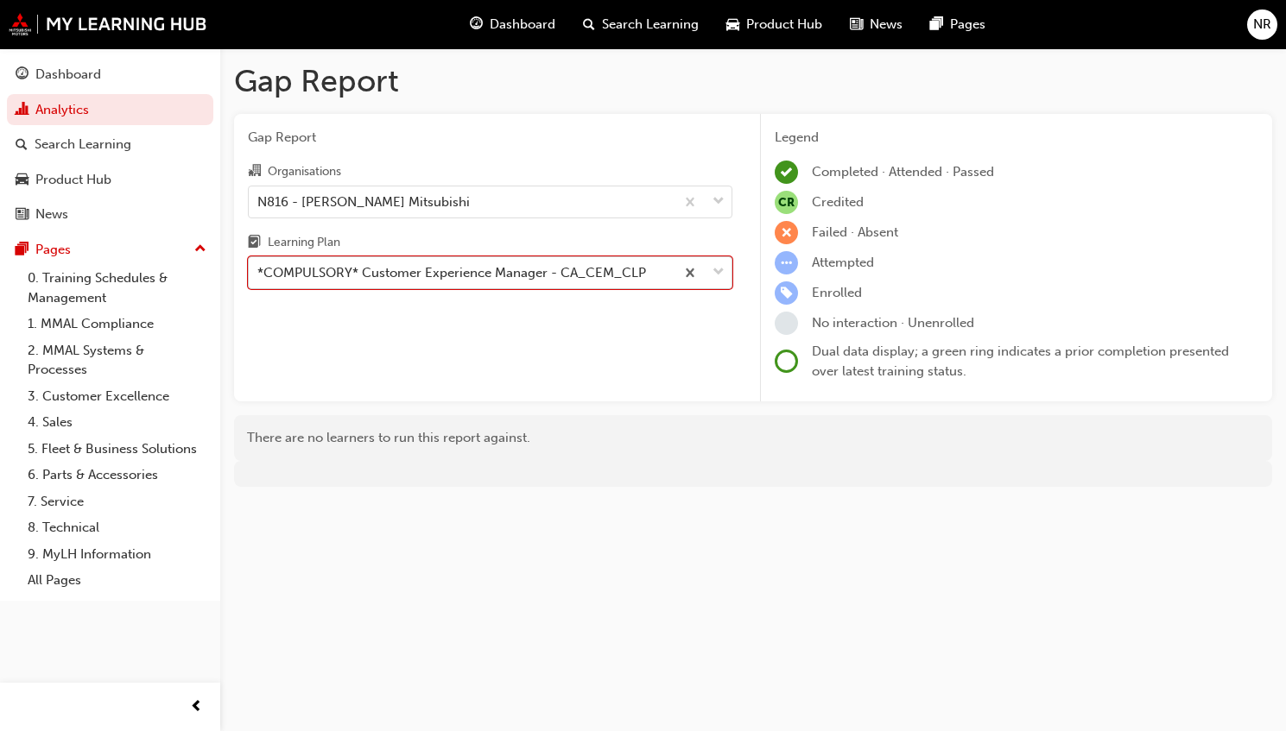
click at [465, 270] on div "*COMPULSORY* Customer Experience Manager - CA_CEM_CLP" at bounding box center [451, 273] width 389 height 20
click at [259, 270] on input "Learning Plan option *COMPULSORY* Customer Experience Manager - CA_CEM_CLP, sel…" at bounding box center [258, 272] width 2 height 15
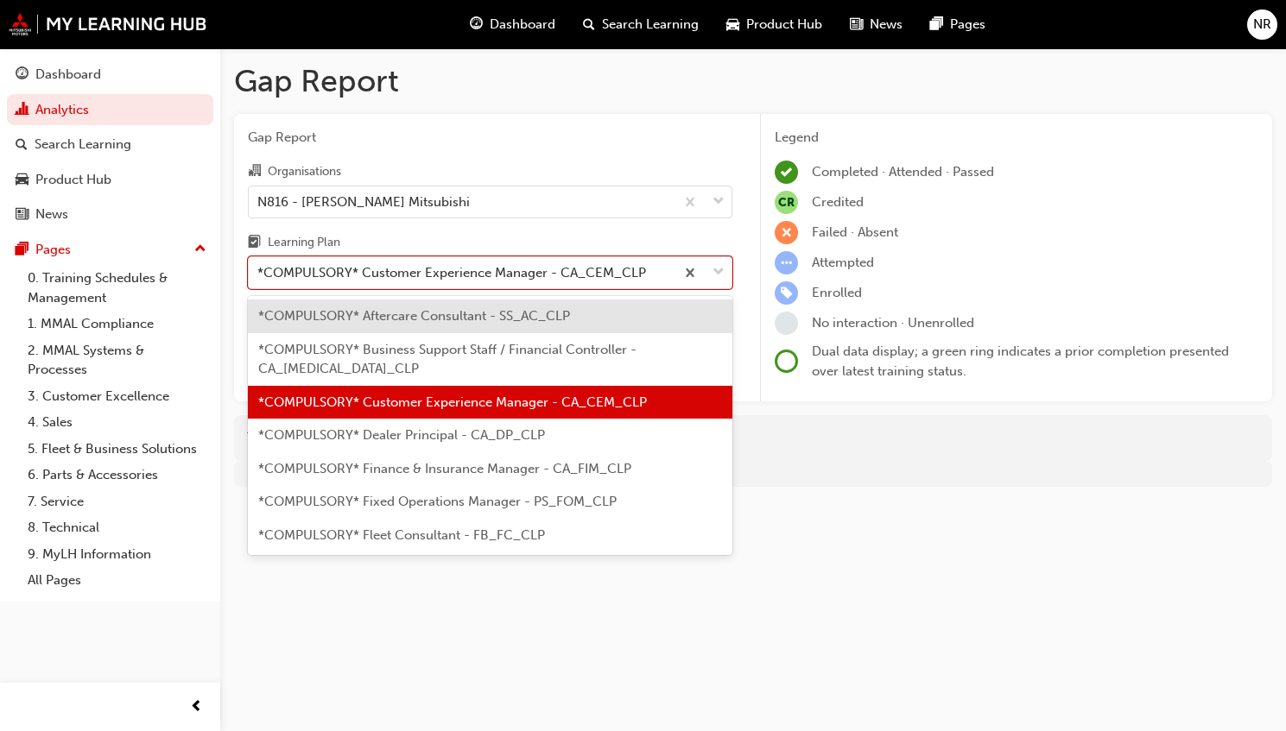
click at [415, 443] on div "*COMPULSORY* Dealer Principal - CA_DP_CLP" at bounding box center [490, 436] width 484 height 34
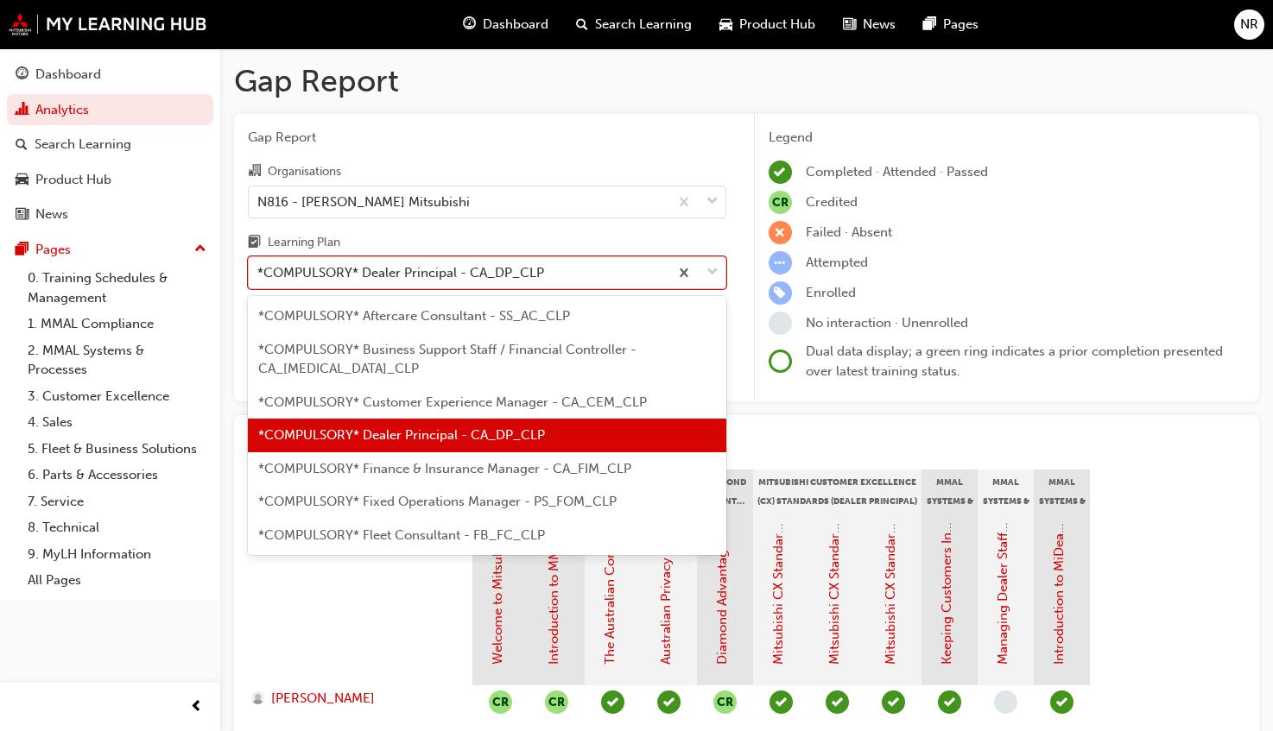
click at [471, 276] on div "*COMPULSORY* Dealer Principal - CA_DP_CLP" at bounding box center [400, 273] width 287 height 20
click at [259, 276] on input "Learning Plan option *COMPULSORY* Dealer Principal - CA_DP_CLP, selected. optio…" at bounding box center [258, 272] width 2 height 15
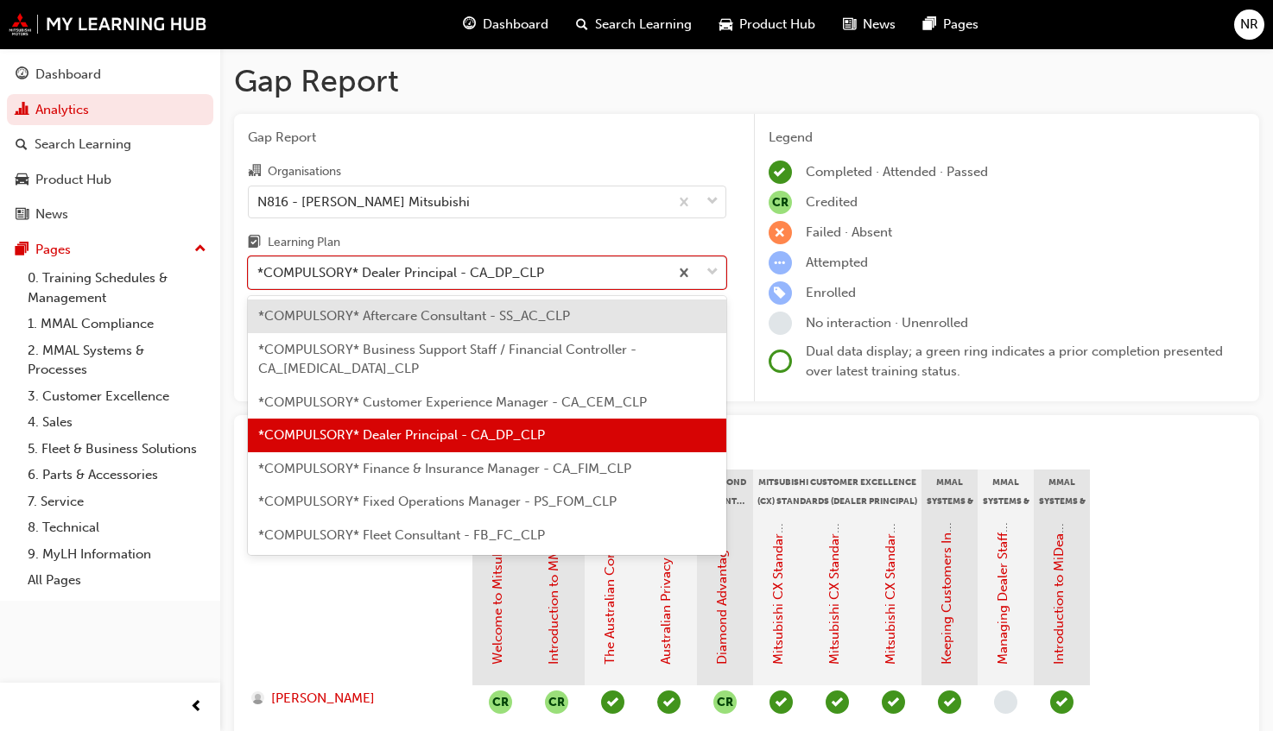
click at [457, 311] on span "*COMPULSORY* Aftercare Consultant - SS_AC_CLP" at bounding box center [414, 316] width 312 height 16
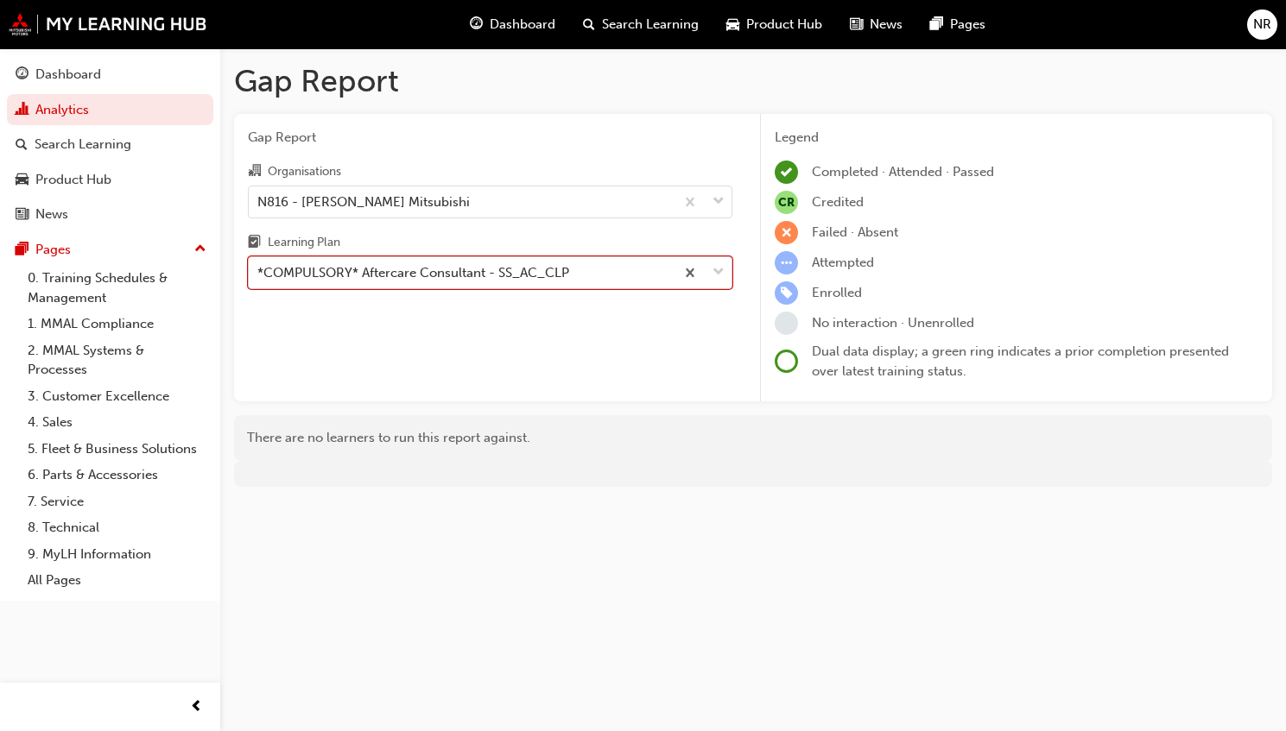
click at [479, 266] on div "*COMPULSORY* Aftercare Consultant - SS_AC_CLP" at bounding box center [413, 273] width 312 height 20
click at [259, 266] on input "Learning Plan option *COMPULSORY* Aftercare Consultant - SS_AC_CLP, selected. 0…" at bounding box center [258, 272] width 2 height 15
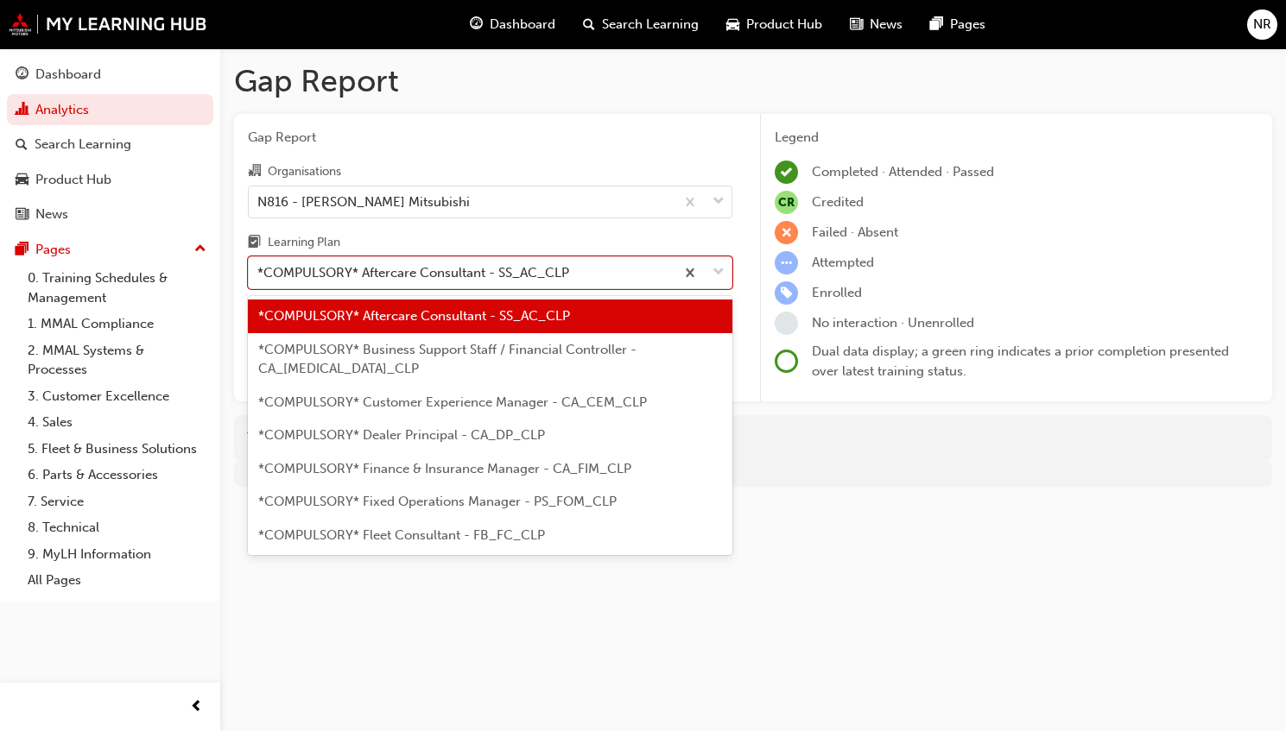
click at [456, 363] on div "*COMPULSORY* Business Support Staff / Financial Controller - CA_[MEDICAL_DATA]_…" at bounding box center [490, 359] width 484 height 53
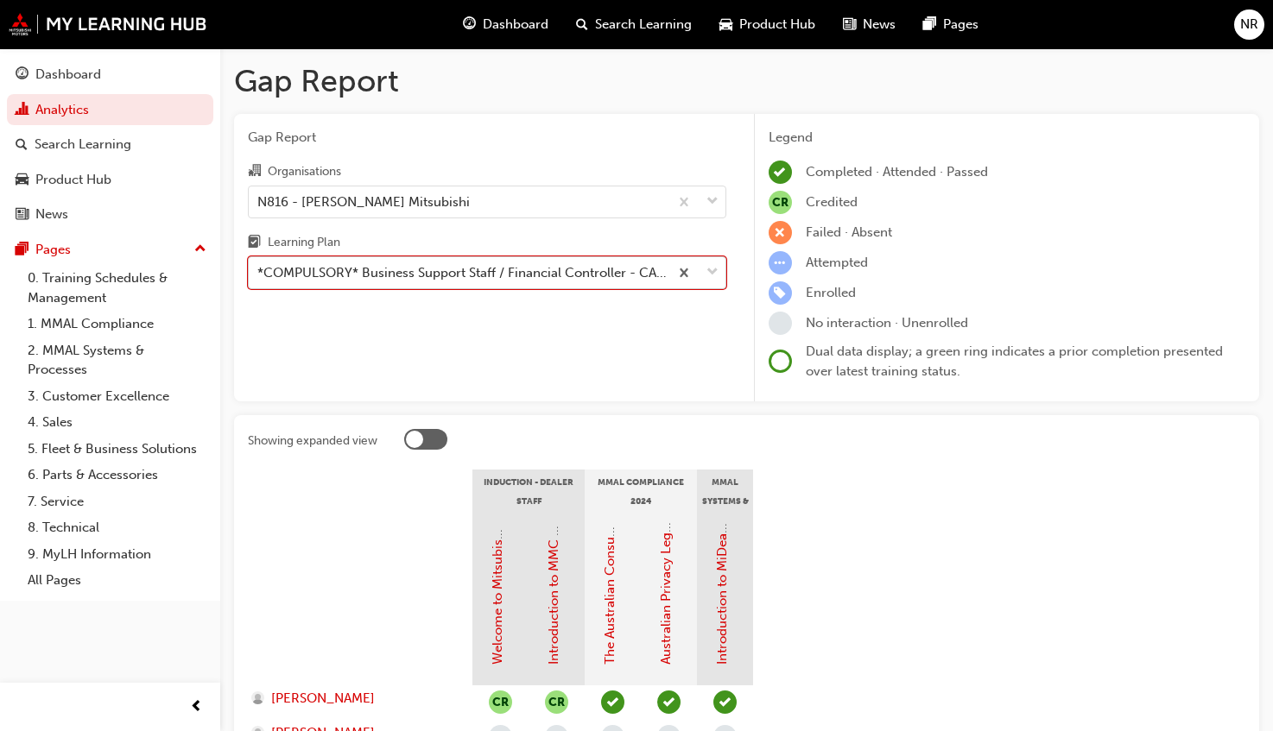
click at [612, 277] on div "*COMPULSORY* Business Support Staff / Financial Controller - CA_[MEDICAL_DATA]_…" at bounding box center [463, 273] width 413 height 20
click at [259, 277] on input "Learning Plan option *COMPULSORY* Business Support Staff / Financial Controller…" at bounding box center [258, 272] width 2 height 15
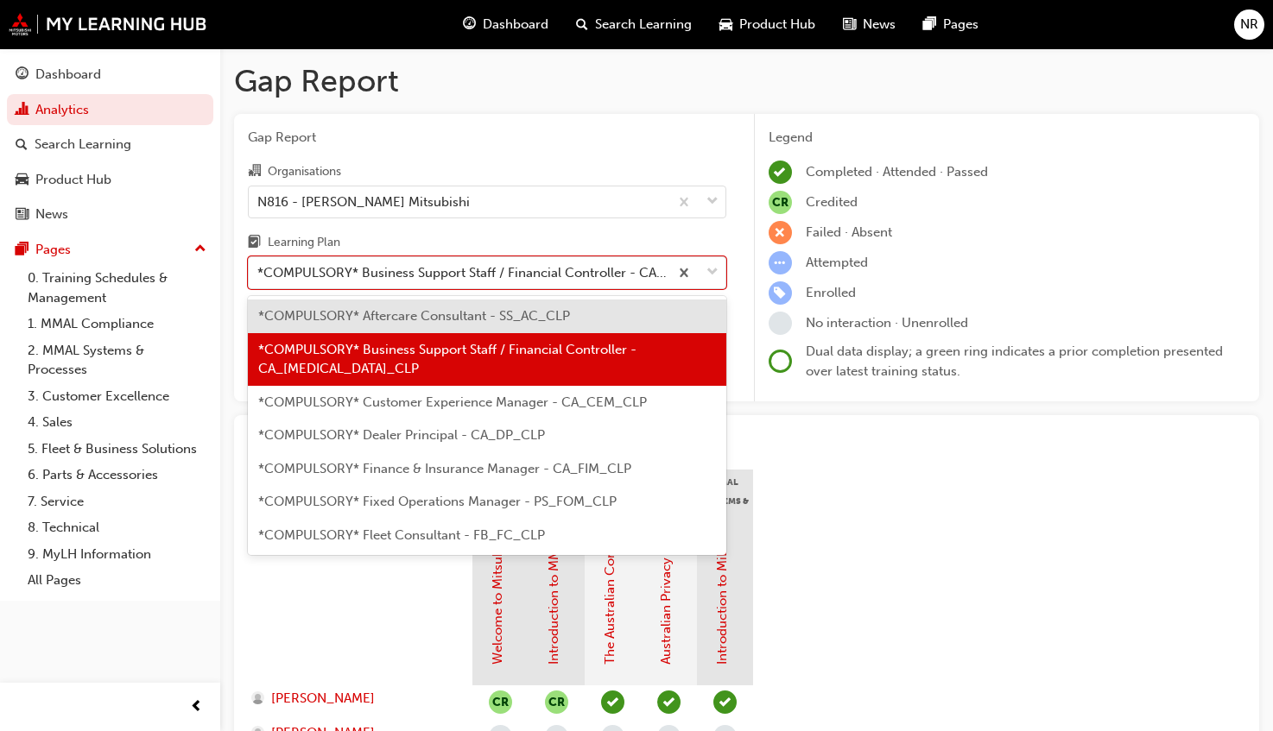
click at [462, 475] on span "*COMPULSORY* Finance & Insurance Manager - CA_FIM_CLP" at bounding box center [444, 469] width 373 height 16
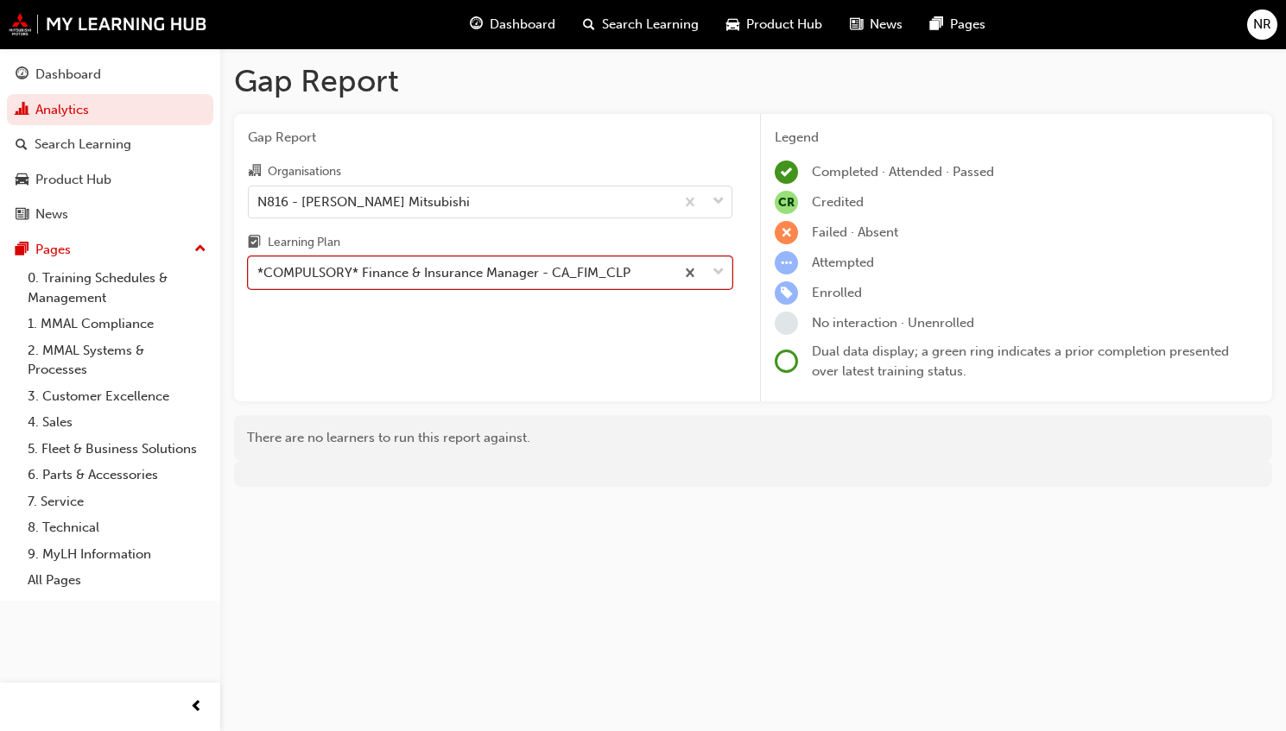
click at [561, 272] on div "*COMPULSORY* Finance & Insurance Manager - CA_FIM_CLP" at bounding box center [443, 273] width 373 height 20
click at [259, 272] on input "Learning Plan option *COMPULSORY* Finance & Insurance Manager - CA_FIM_CLP, sel…" at bounding box center [258, 272] width 2 height 15
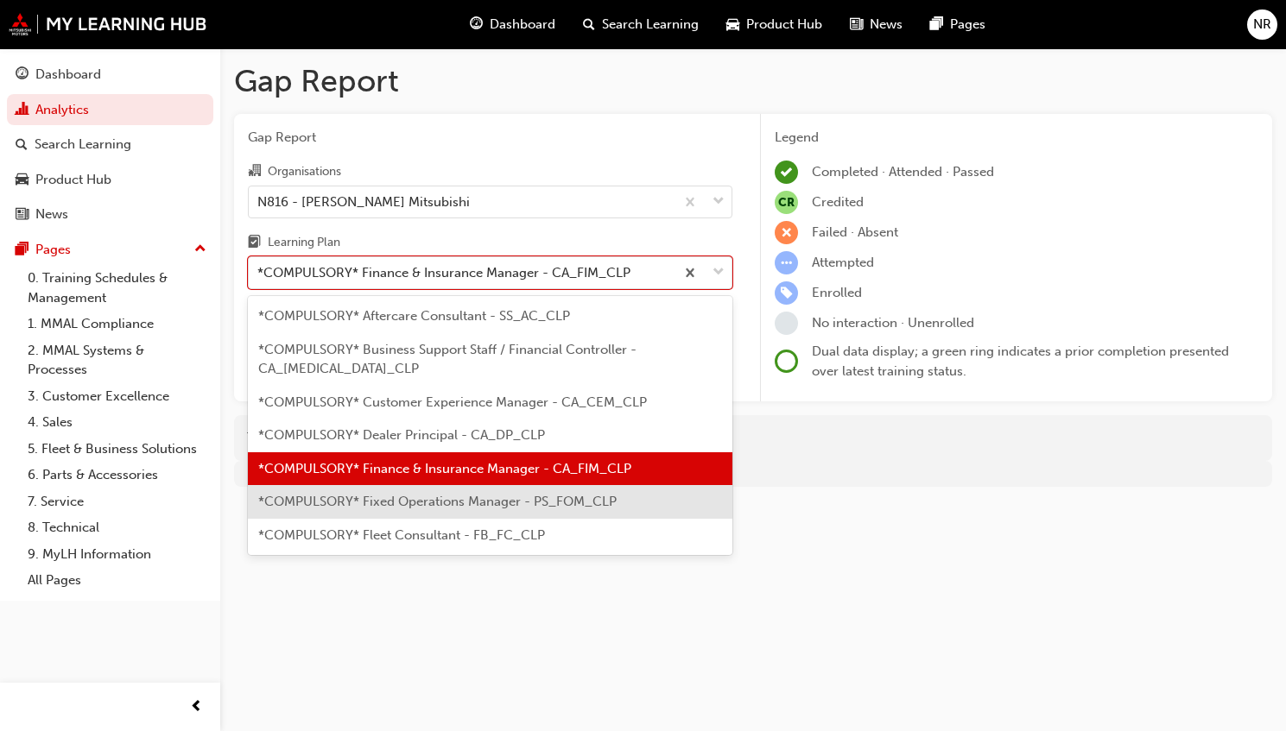
click at [419, 505] on span "*COMPULSORY* Fixed Operations Manager - PS_FOM_CLP" at bounding box center [437, 502] width 358 height 16
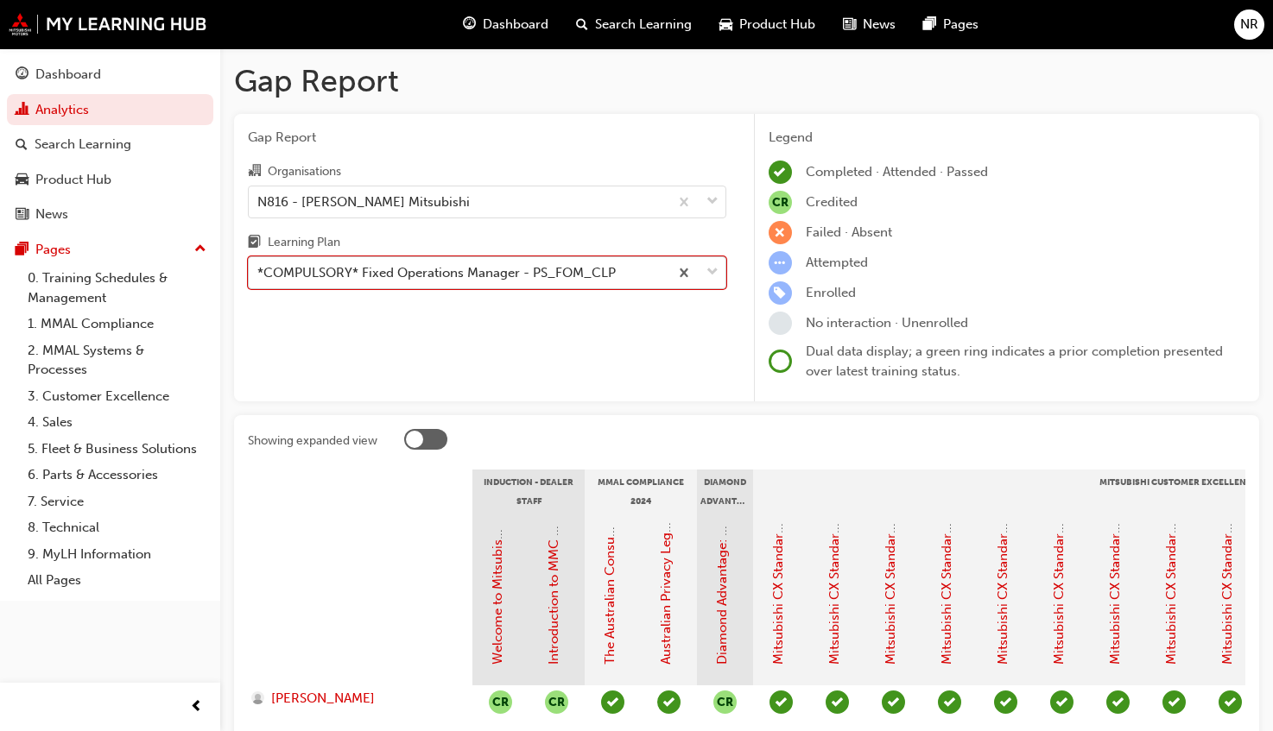
click at [461, 281] on div "*COMPULSORY* Fixed Operations Manager - PS_FOM_CLP" at bounding box center [436, 273] width 358 height 20
click at [259, 280] on input "Learning Plan option *COMPULSORY* Fixed Operations Manager - PS_FOM_CLP, select…" at bounding box center [258, 272] width 2 height 15
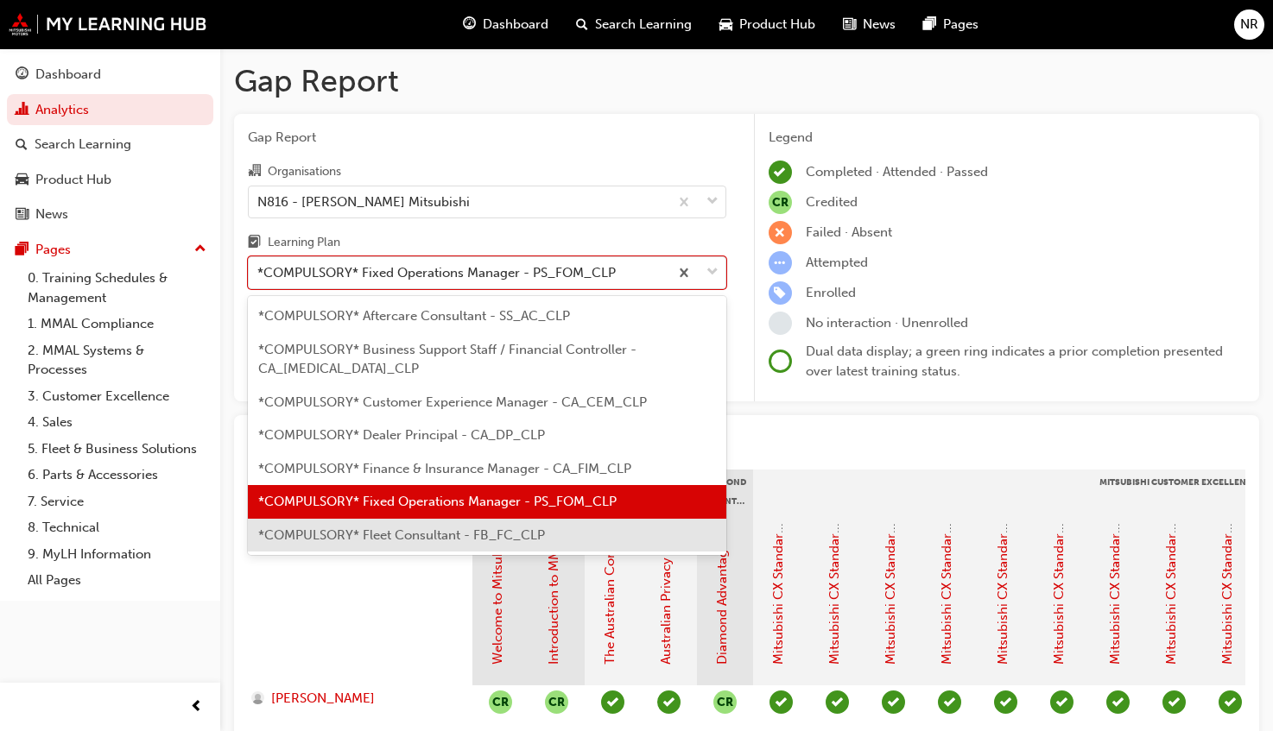
click at [413, 535] on span "*COMPULSORY* Fleet Consultant - FB_FC_CLP" at bounding box center [401, 536] width 287 height 16
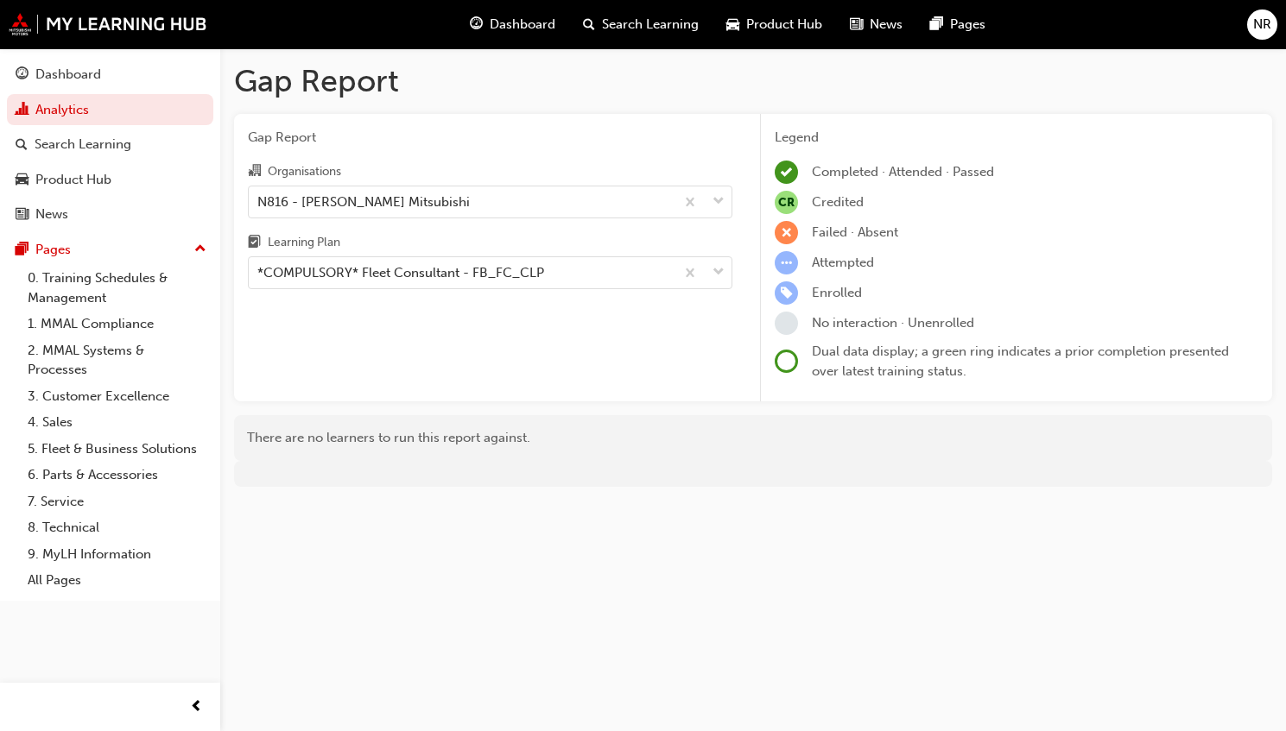
click at [506, 256] on div "Learning Plan" at bounding box center [490, 244] width 484 height 25
click at [259, 265] on input "Learning Plan *COMPULSORY* Fleet Consultant - FB_FC_CLP" at bounding box center [258, 272] width 2 height 15
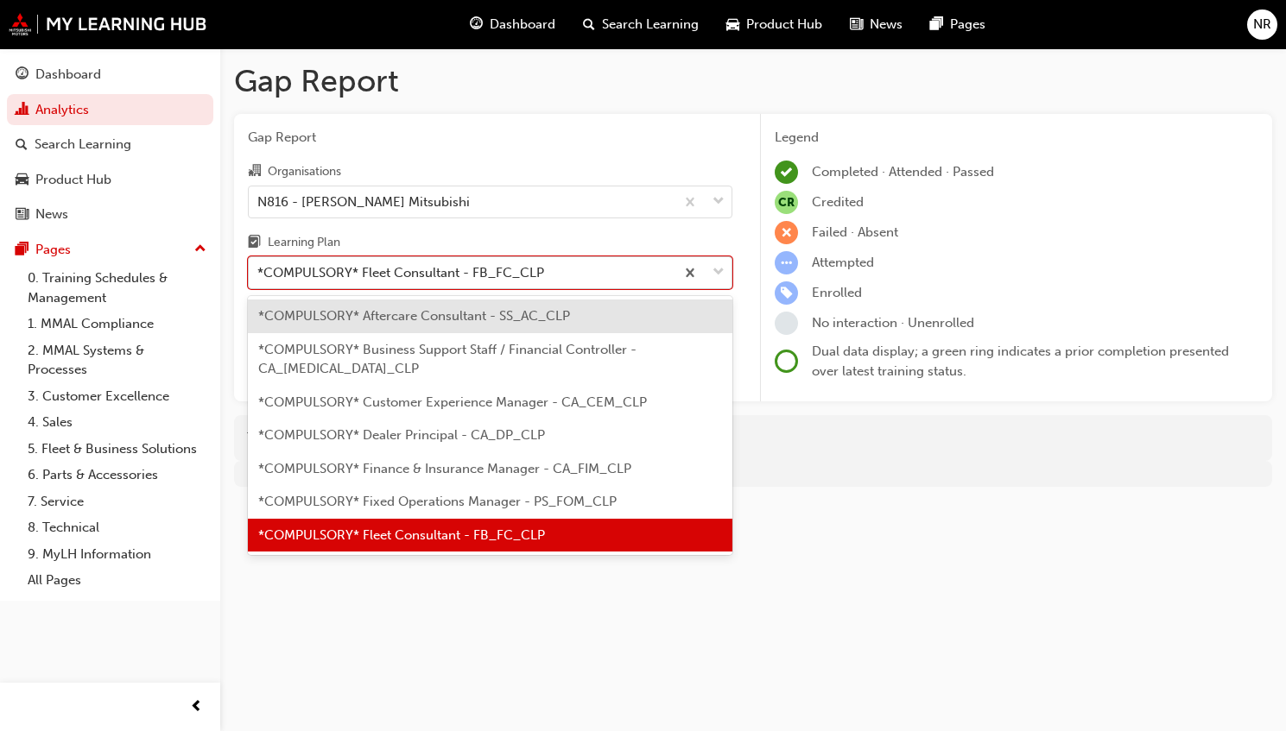
click at [484, 287] on div "*COMPULSORY* Fleet Consultant - FB_FC_CLP" at bounding box center [462, 273] width 426 height 30
click at [259, 280] on input "Learning Plan option *COMPULSORY* Fleet Consultant - FB_FC_CLP, selected. optio…" at bounding box center [258, 272] width 2 height 15
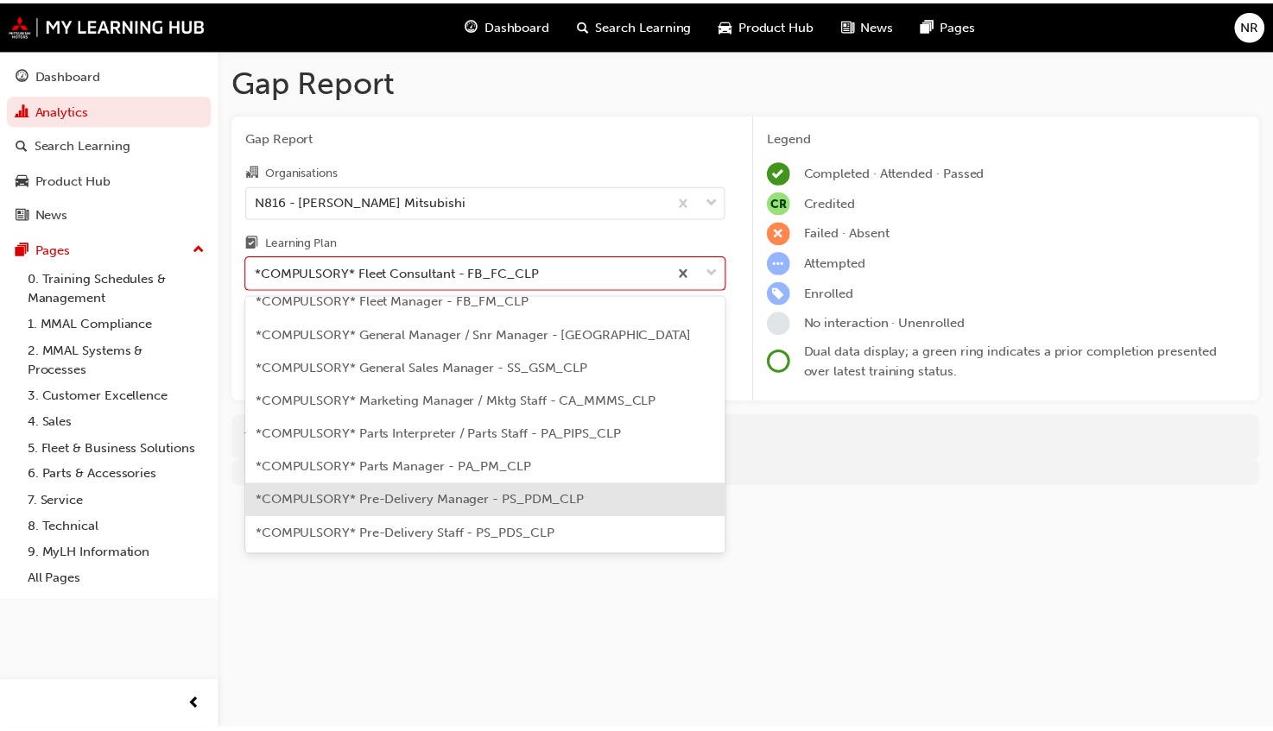
scroll to position [268, 0]
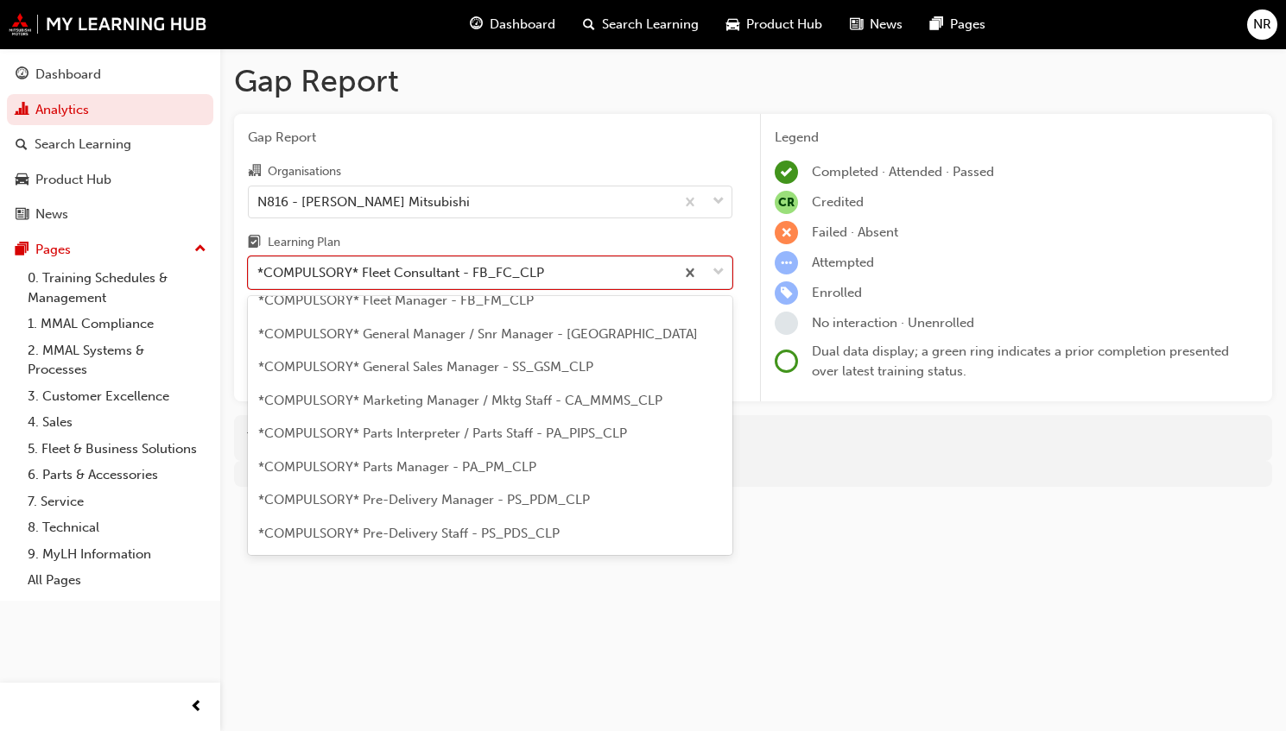
click at [424, 431] on span "*COMPULSORY* Parts Interpreter / Parts Staff - PA_PIPS_CLP" at bounding box center [442, 434] width 369 height 16
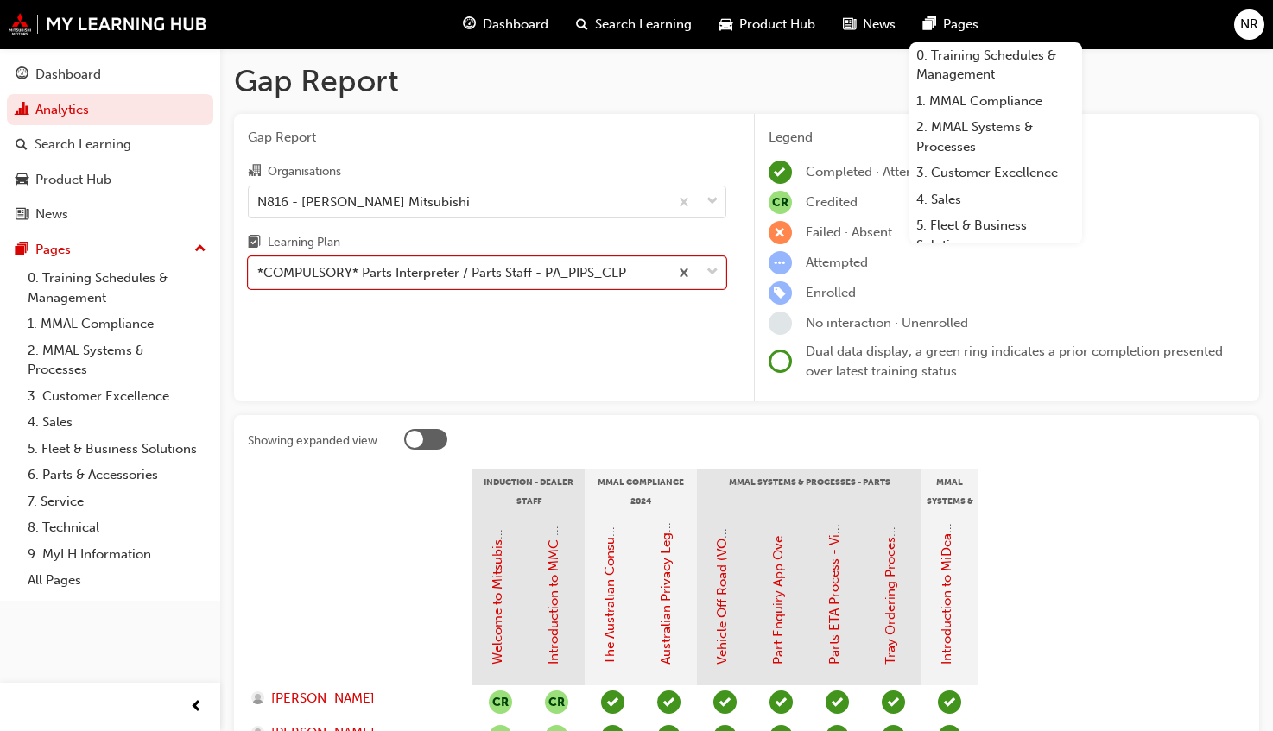
click at [1257, 18] on span "NR" at bounding box center [1249, 25] width 18 height 20
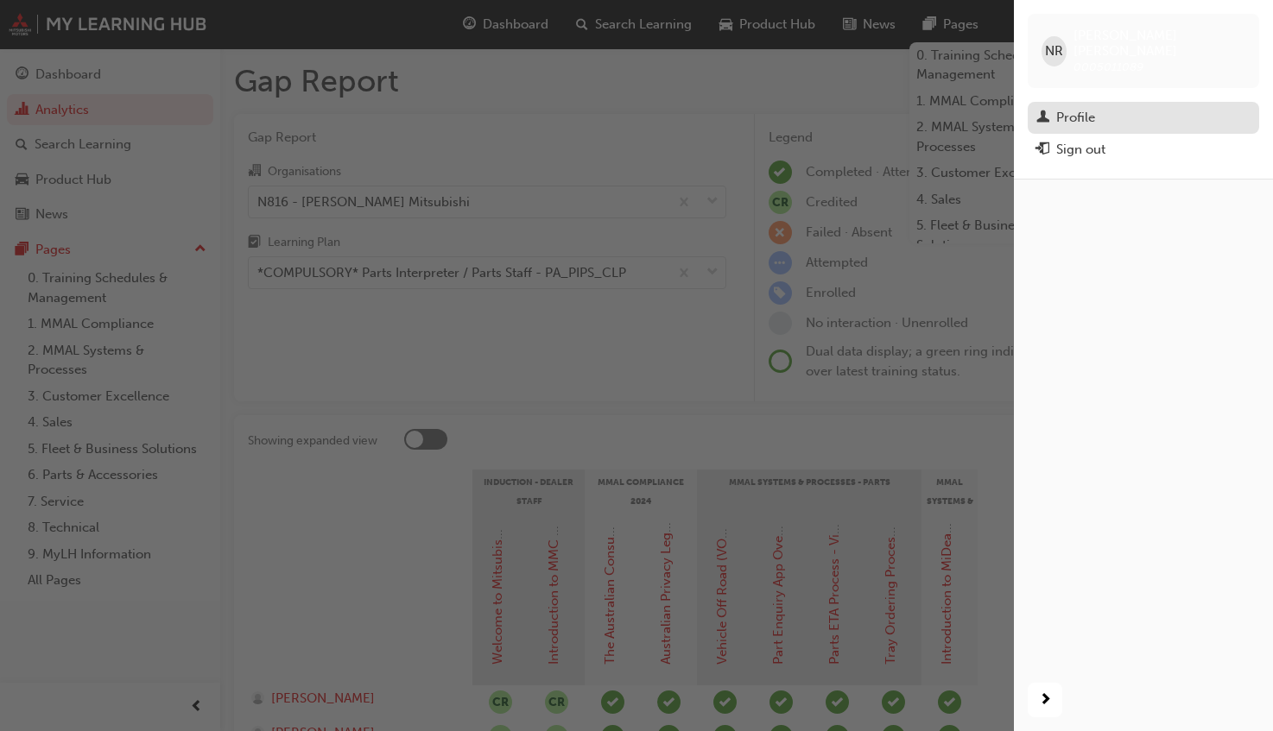
click at [1071, 108] on div "Profile" at bounding box center [1075, 118] width 39 height 20
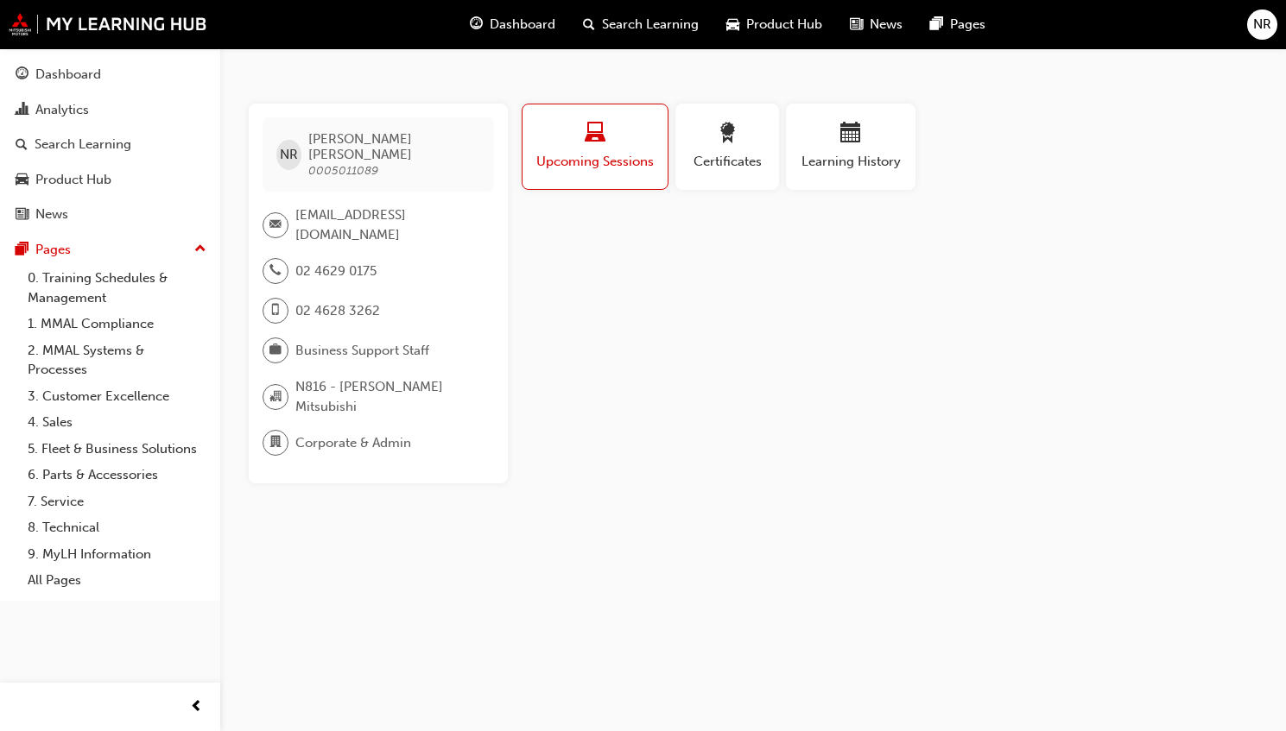
click at [291, 338] on div at bounding box center [278, 351] width 33 height 26
click at [275, 339] on span "briefcase-icon" at bounding box center [275, 350] width 12 height 22
click at [389, 341] on span "Business Support Staff" at bounding box center [362, 351] width 134 height 20
click at [280, 144] on div "NR" at bounding box center [288, 155] width 25 height 30
click at [278, 386] on span "organisation-icon" at bounding box center [275, 397] width 12 height 22
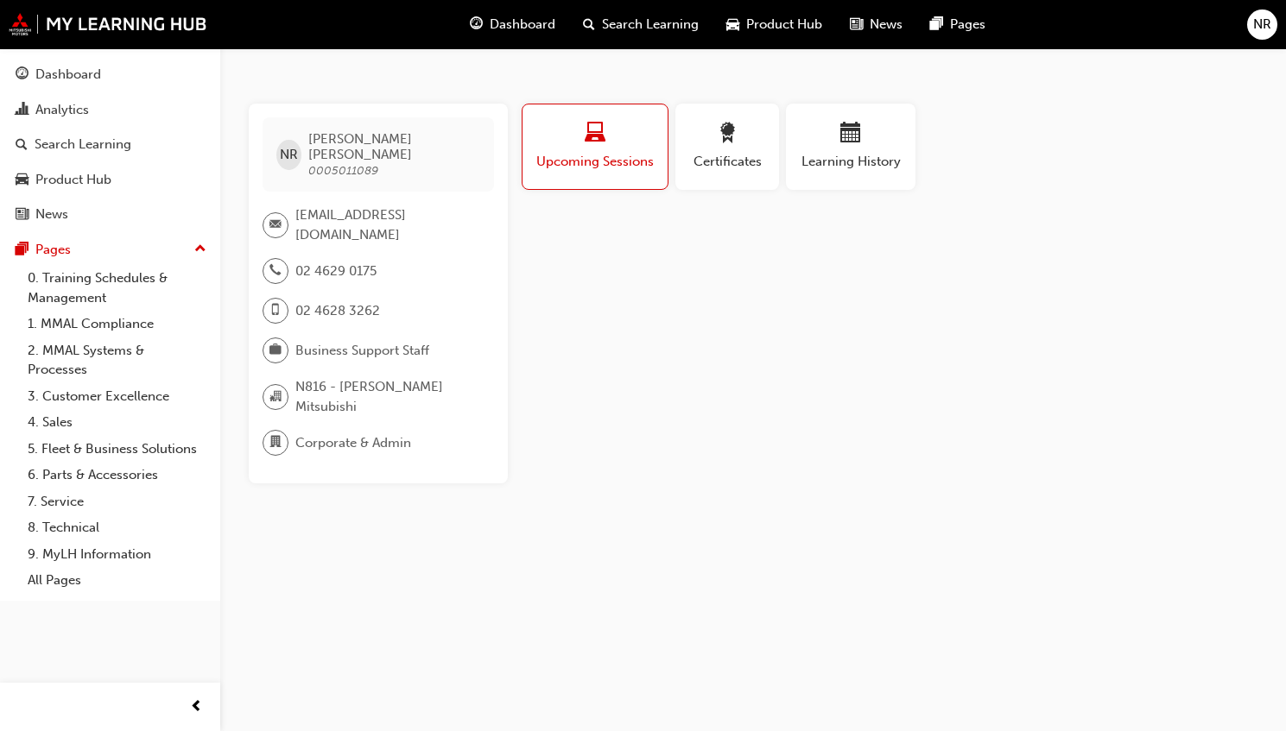
click at [277, 339] on span "briefcase-icon" at bounding box center [275, 350] width 12 height 22
click at [623, 155] on span "Upcoming Sessions" at bounding box center [594, 162] width 119 height 20
click at [854, 150] on div "Learning History" at bounding box center [851, 147] width 104 height 49
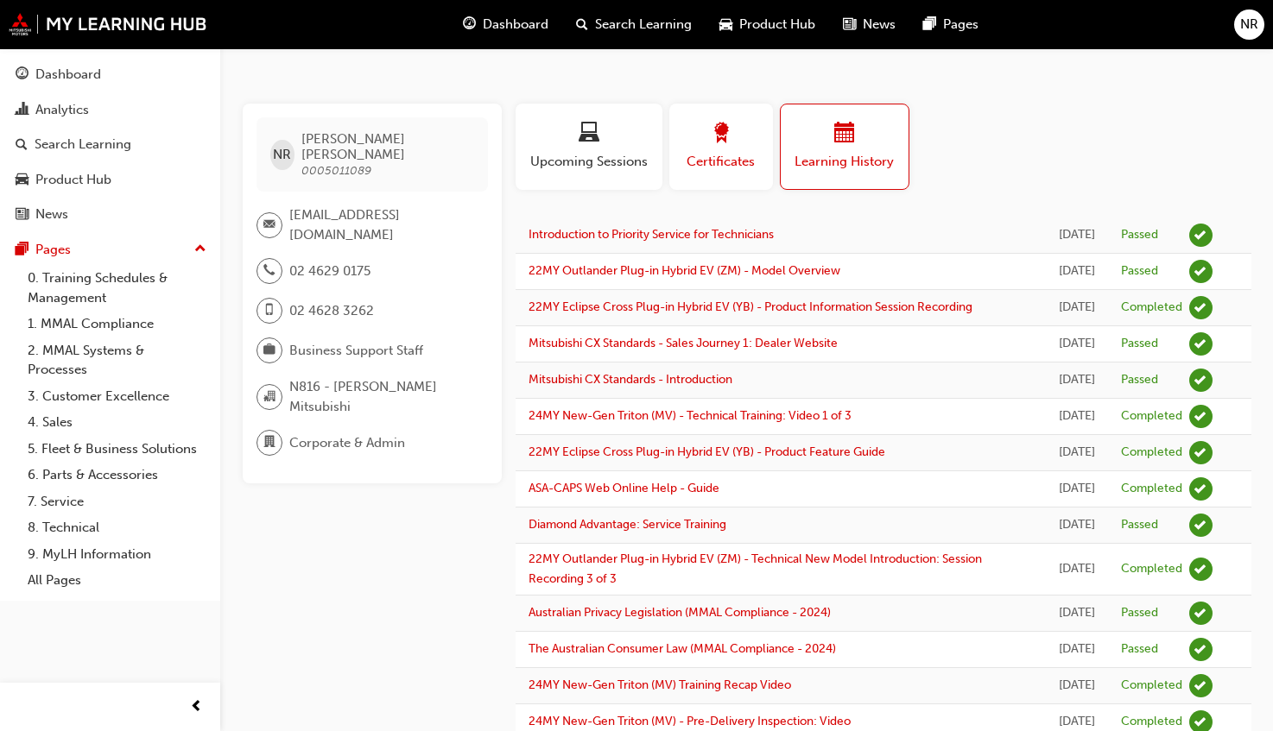
click at [732, 151] on div "Certificates" at bounding box center [721, 147] width 78 height 49
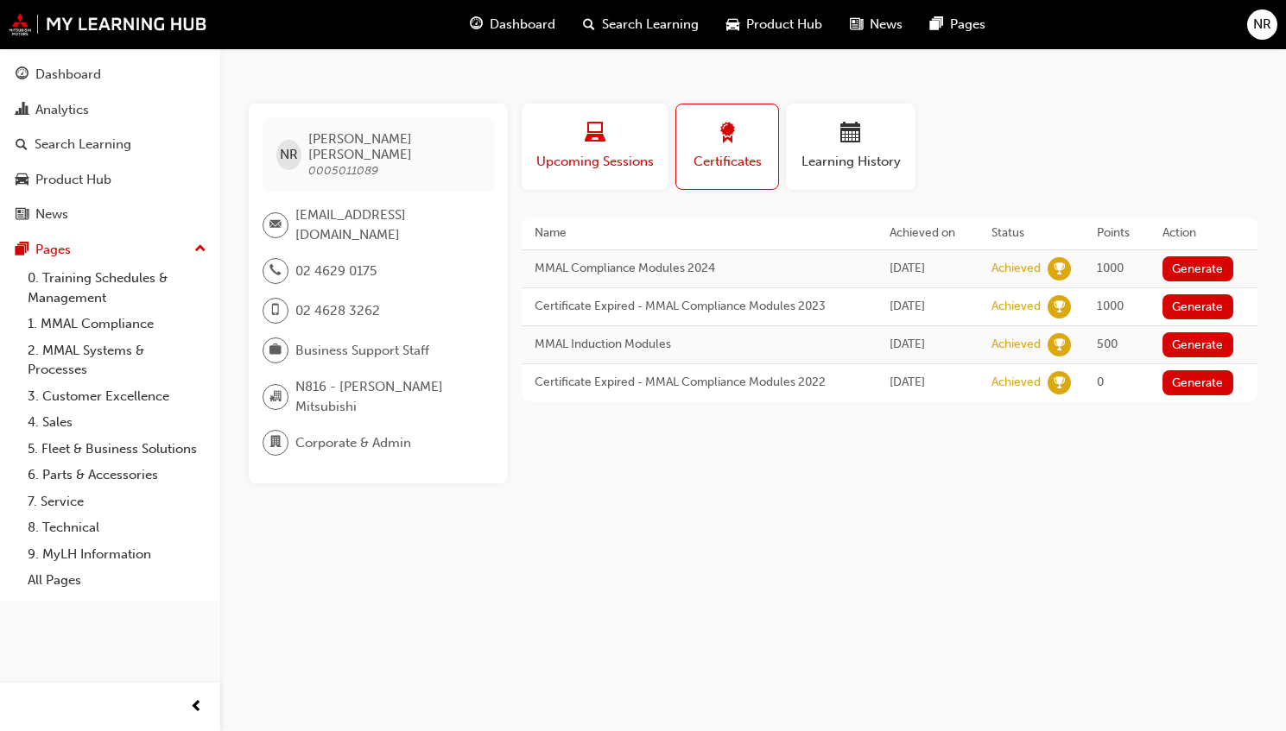
click at [554, 164] on span "Upcoming Sessions" at bounding box center [594, 162] width 121 height 20
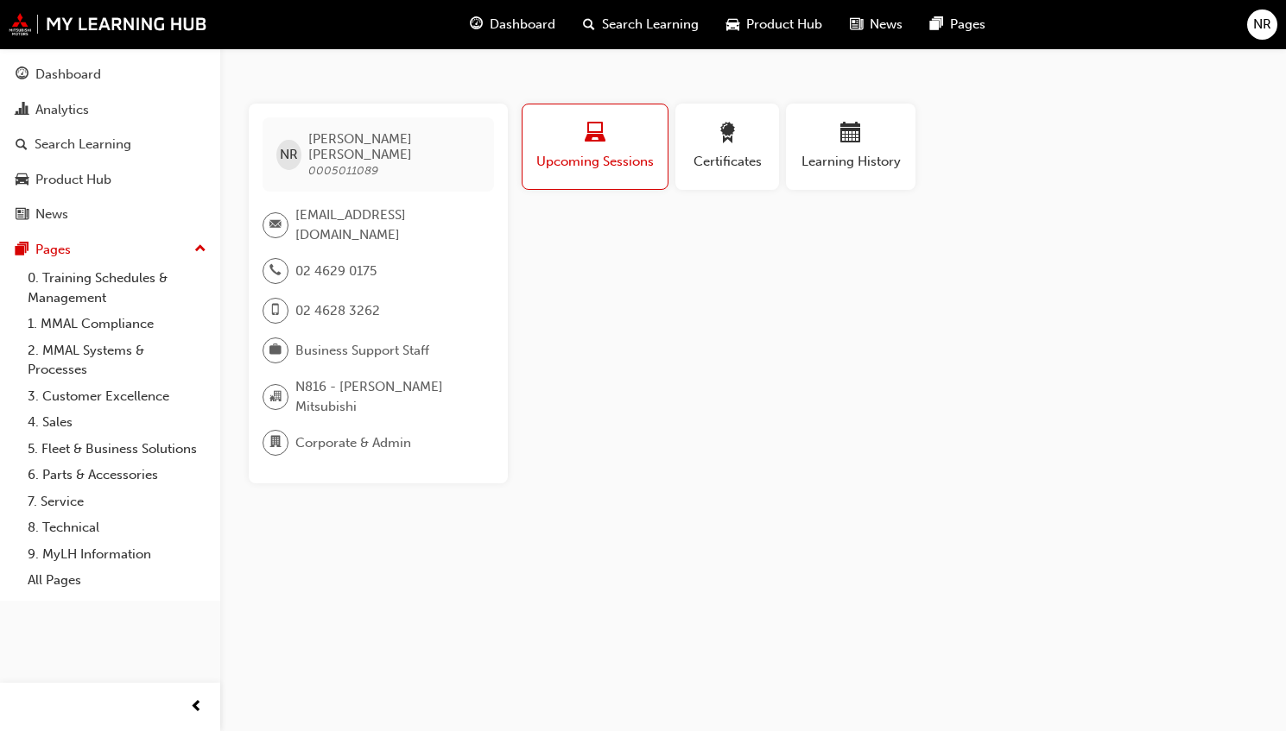
click at [321, 163] on span "0005011089" at bounding box center [343, 170] width 70 height 15
click at [291, 148] on span "NR" at bounding box center [289, 155] width 18 height 20
click at [274, 432] on span "department-icon" at bounding box center [275, 443] width 12 height 22
click at [284, 384] on div at bounding box center [275, 397] width 26 height 26
click at [262, 338] on div at bounding box center [275, 351] width 26 height 26
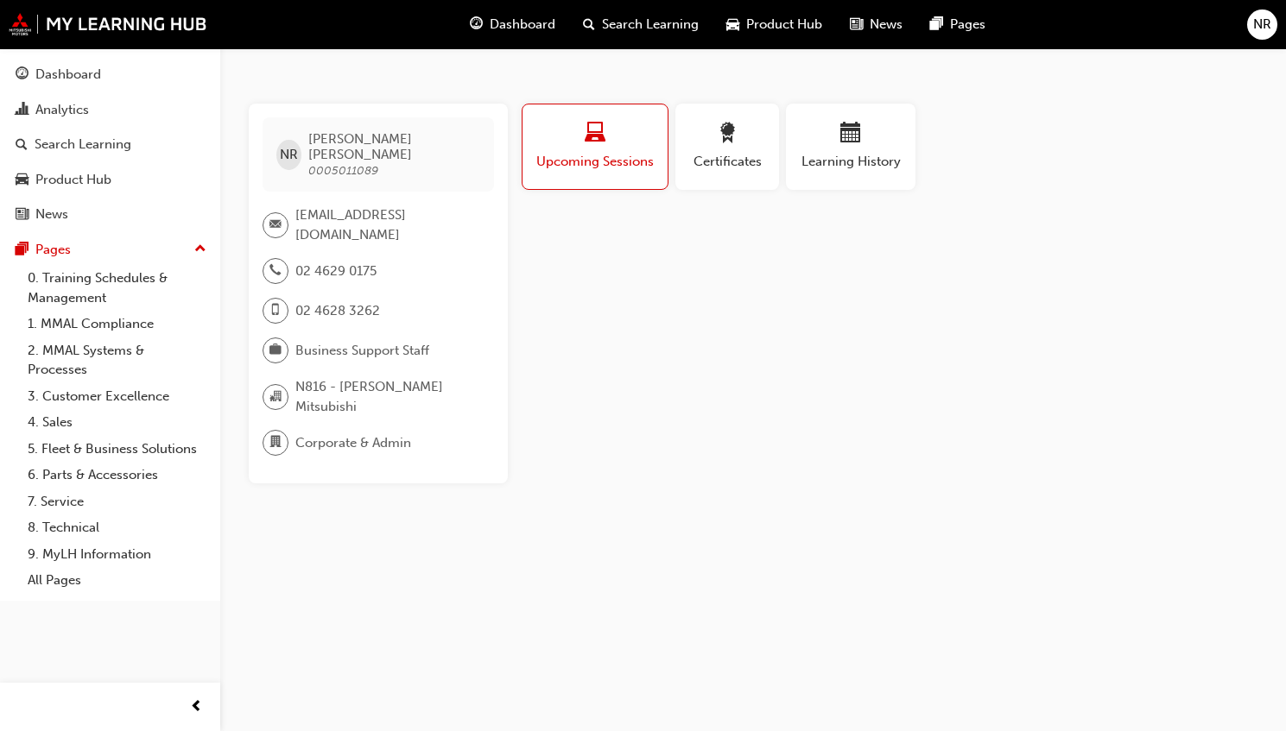
click at [310, 301] on span "02 4628 3262" at bounding box center [337, 311] width 85 height 20
click at [354, 205] on span "nrowe@paulwakeling.com.au" at bounding box center [387, 224] width 185 height 39
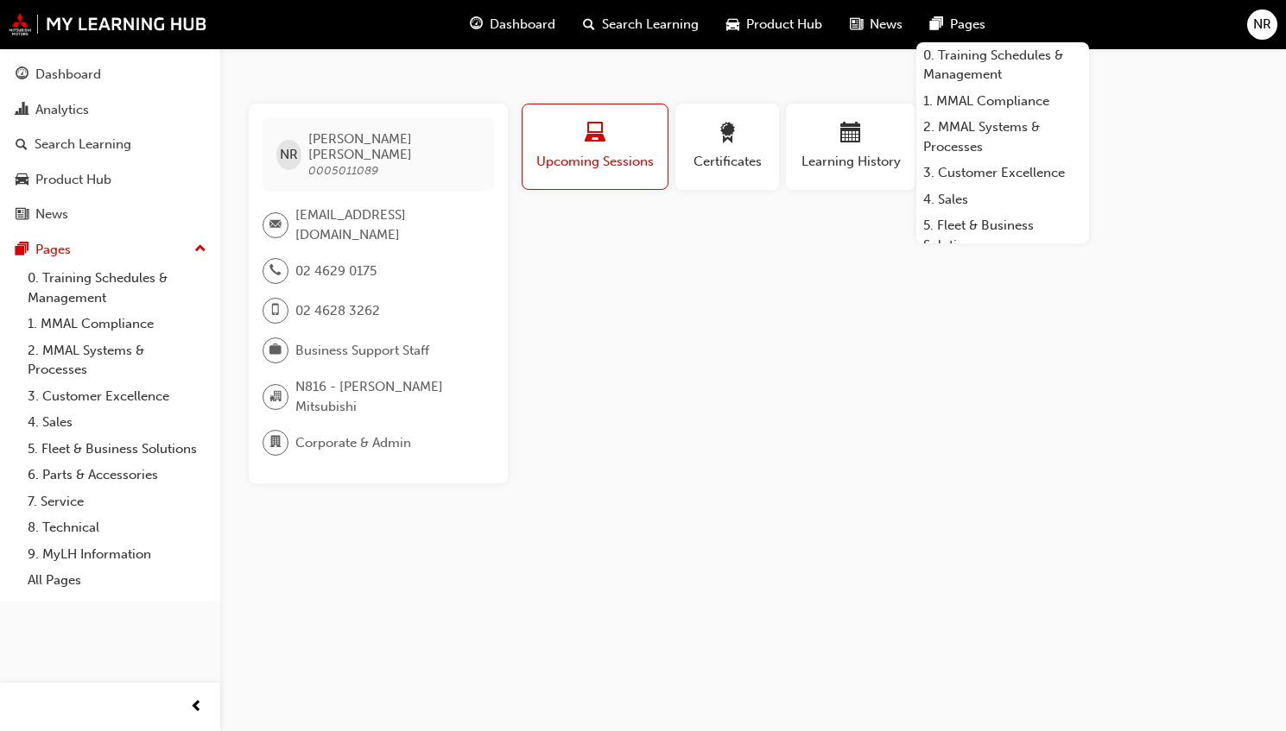
click at [536, 23] on span "Dashboard" at bounding box center [523, 25] width 66 height 20
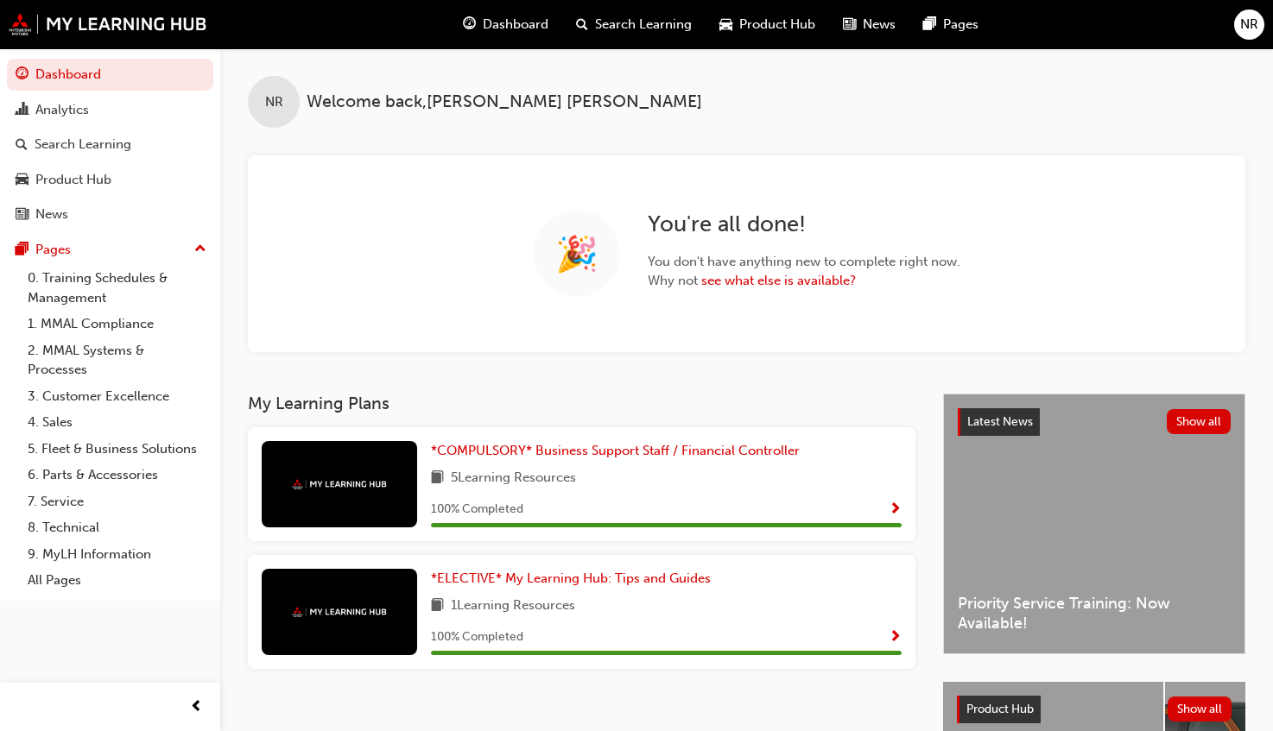
click at [1260, 16] on div "NR" at bounding box center [1249, 24] width 30 height 30
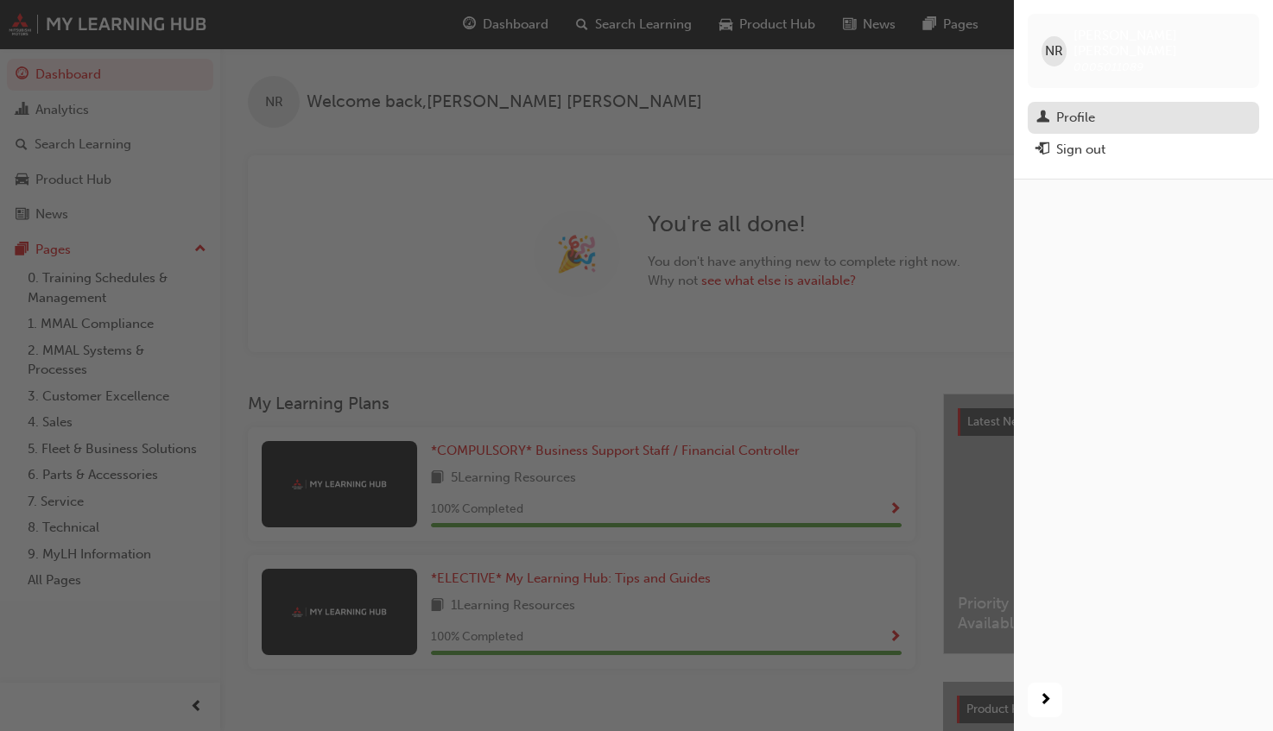
click at [1087, 108] on div "Profile" at bounding box center [1075, 118] width 39 height 20
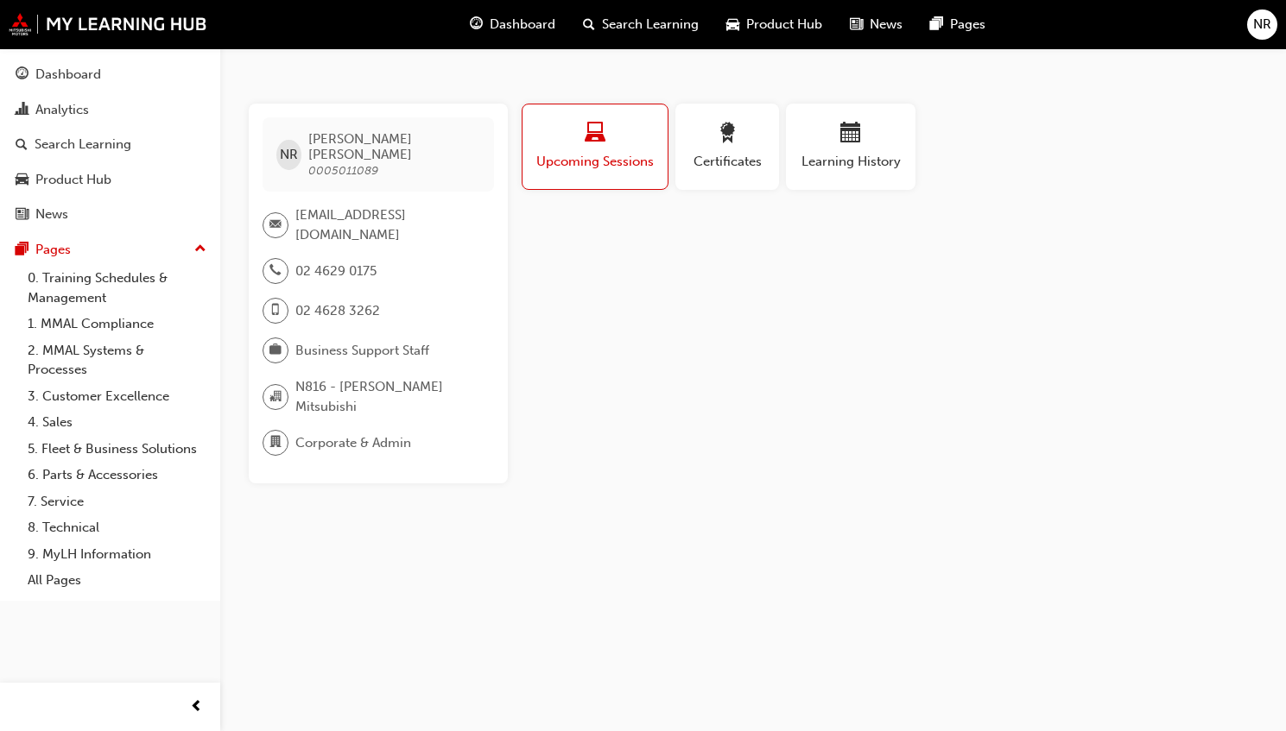
click at [287, 258] on div at bounding box center [275, 271] width 26 height 26
click at [275, 260] on span "phone-icon" at bounding box center [275, 271] width 12 height 22
click at [729, 137] on span "award-icon" at bounding box center [727, 134] width 21 height 23
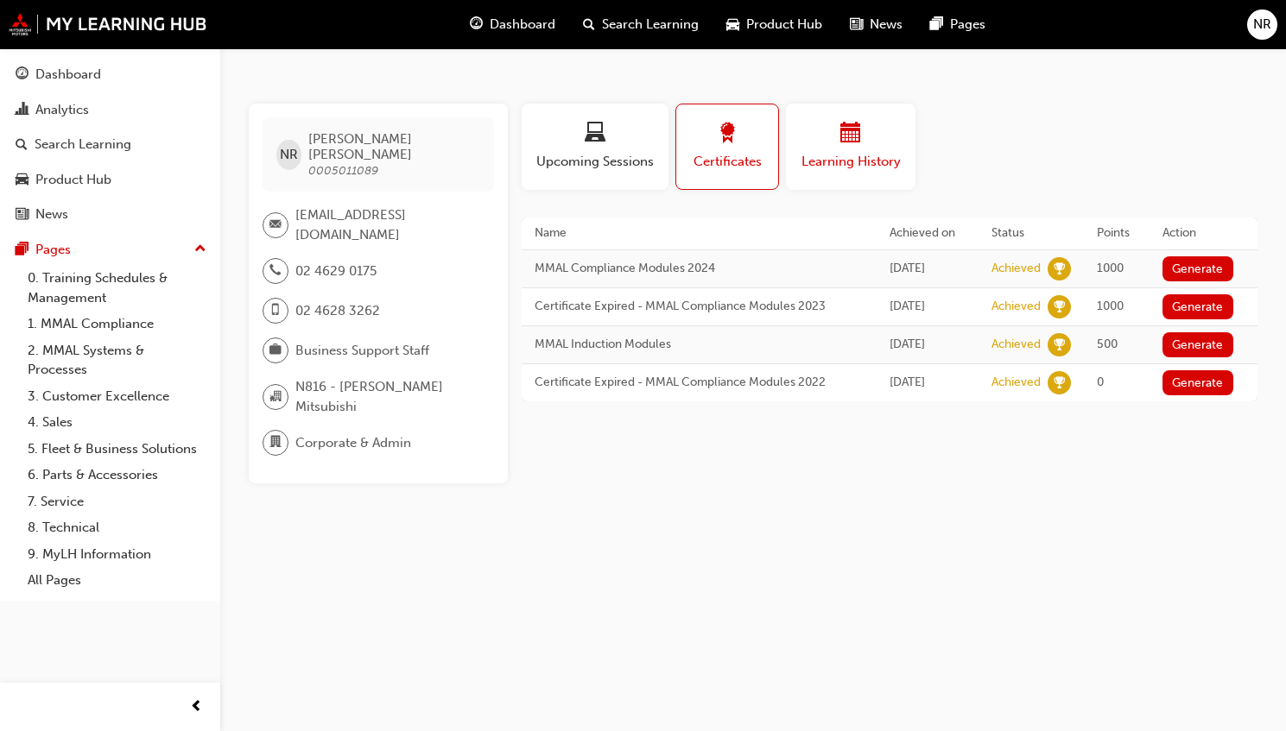
click at [882, 140] on div "button" at bounding box center [851, 136] width 104 height 27
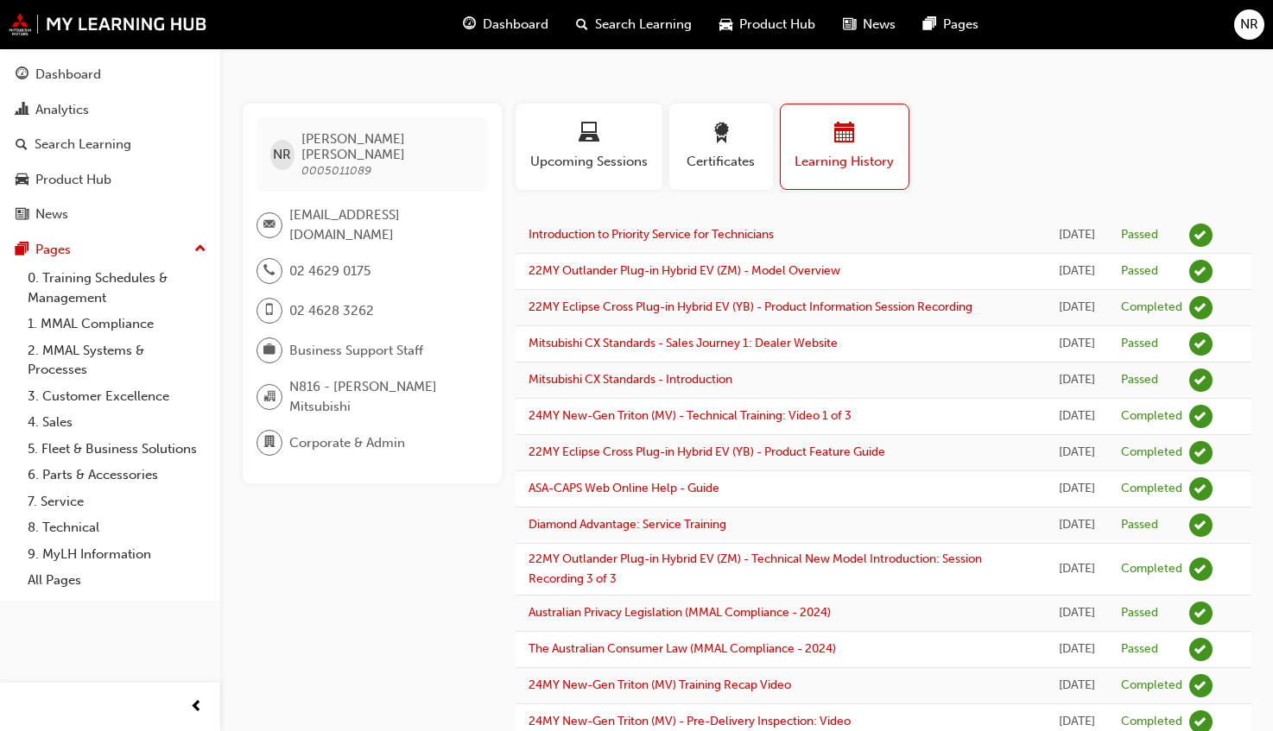
click at [1251, 22] on span "NR" at bounding box center [1249, 25] width 18 height 20
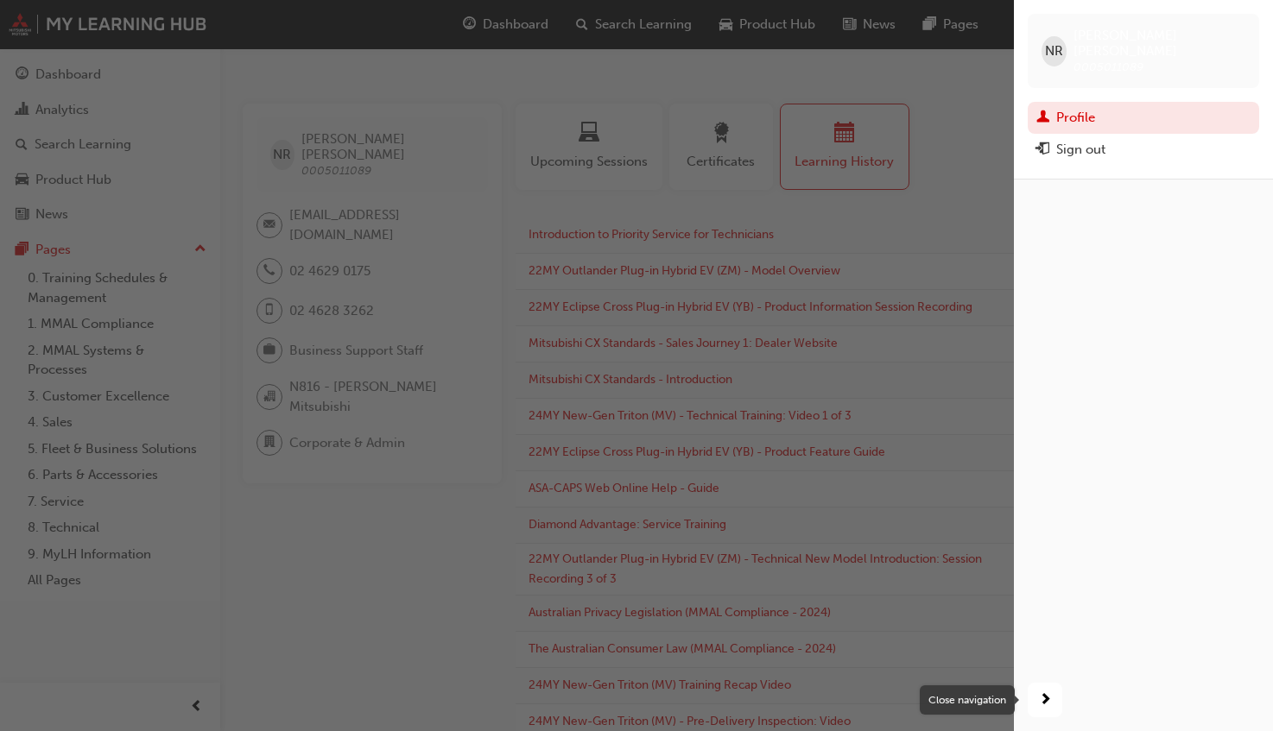
click at [1037, 702] on div "button" at bounding box center [1044, 700] width 35 height 35
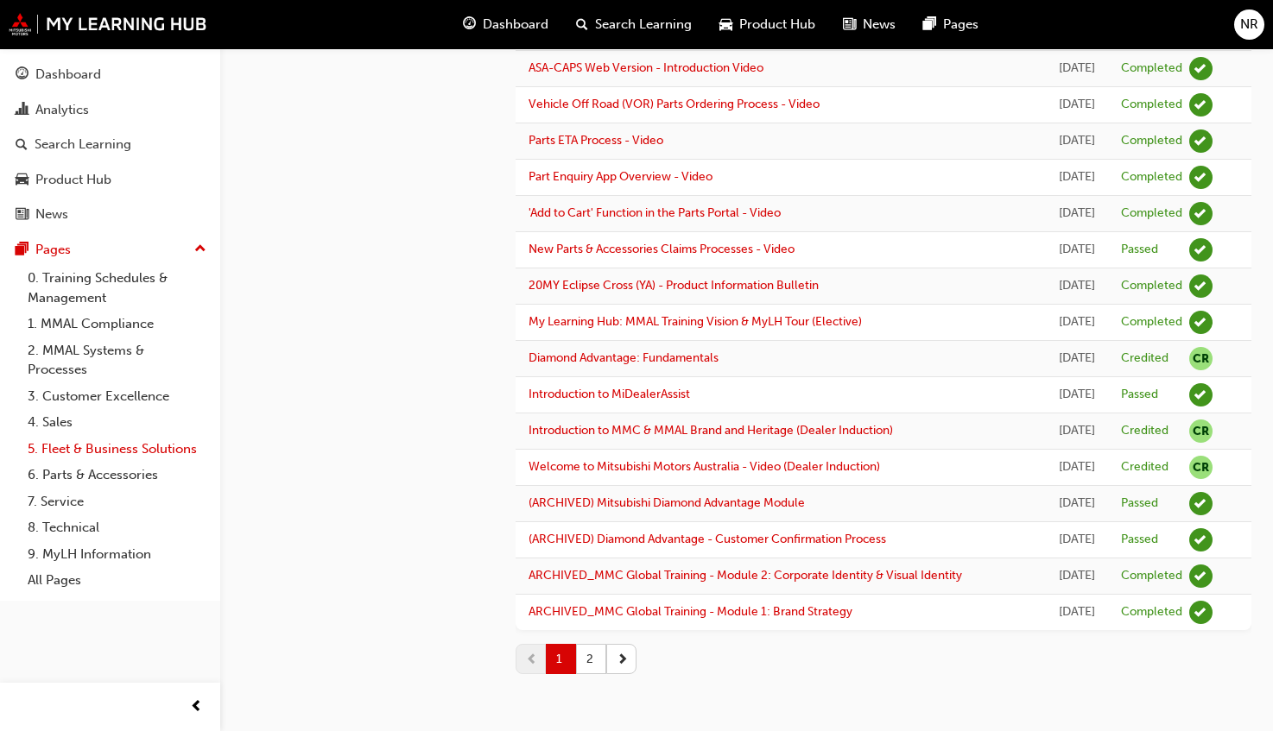
scroll to position [1727, 0]
click at [60, 578] on link "All Pages" at bounding box center [117, 580] width 193 height 27
